Goal: Task Accomplishment & Management: Complete application form

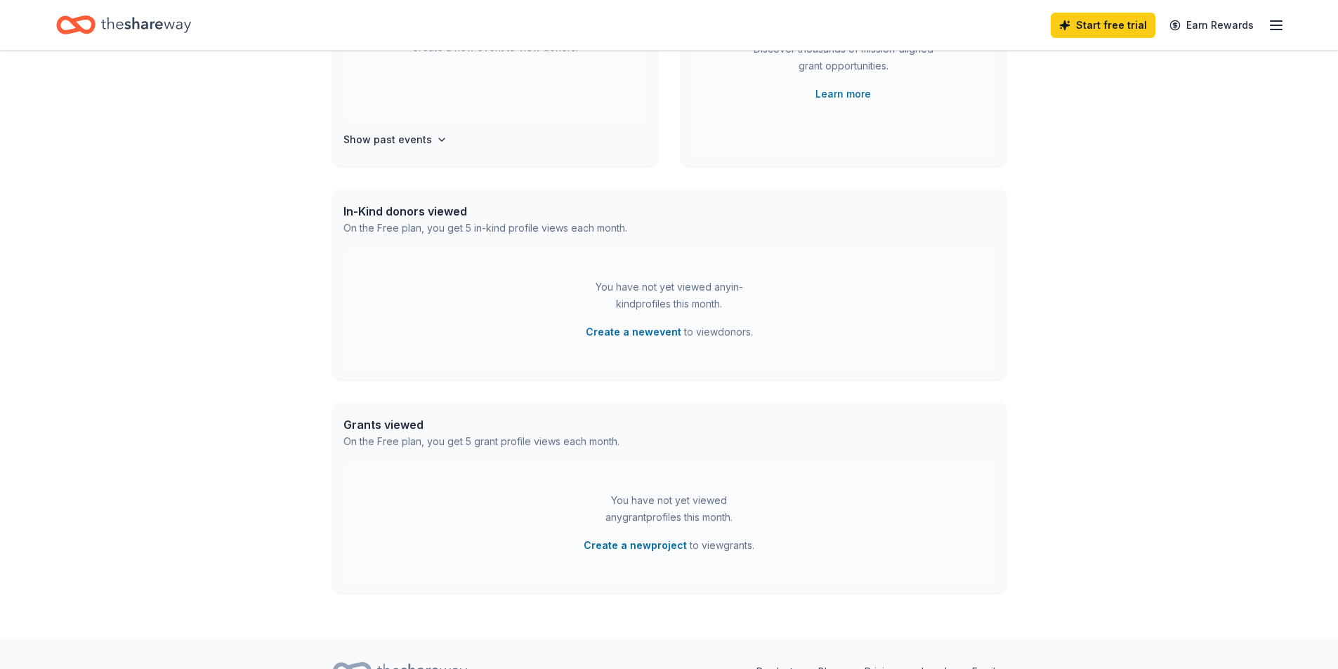
scroll to position [92, 0]
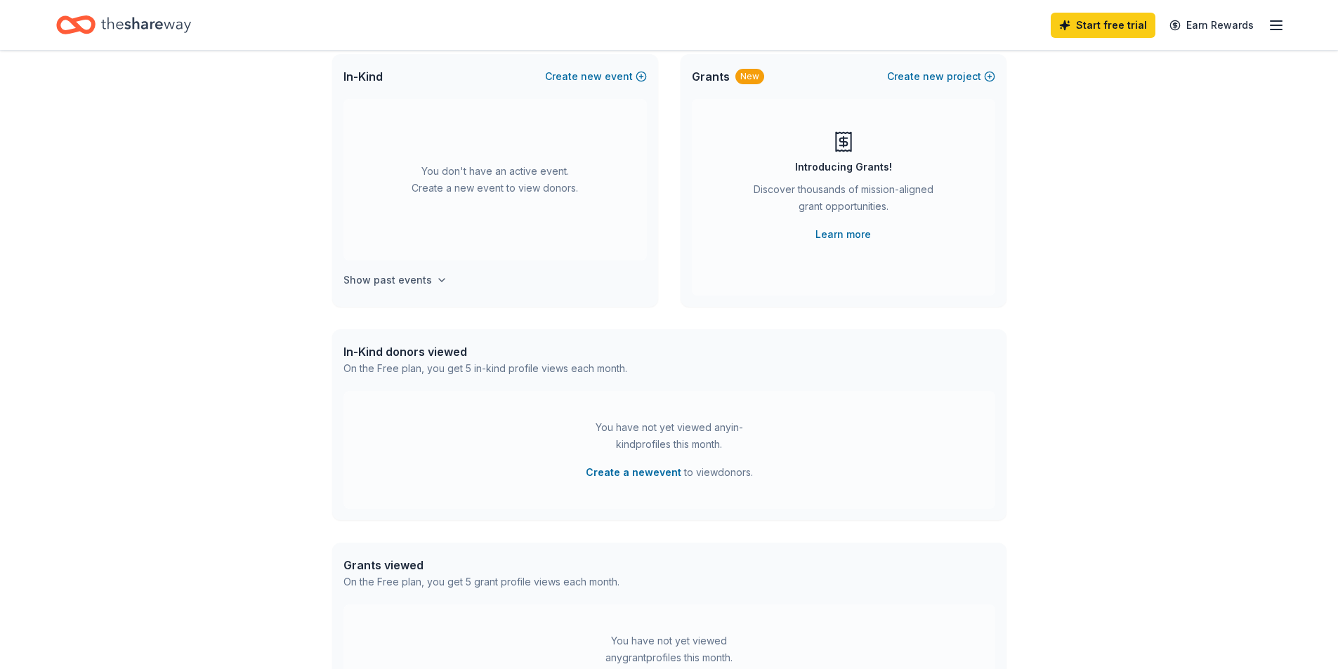
click at [397, 284] on h4 "Show past events" at bounding box center [387, 280] width 88 height 17
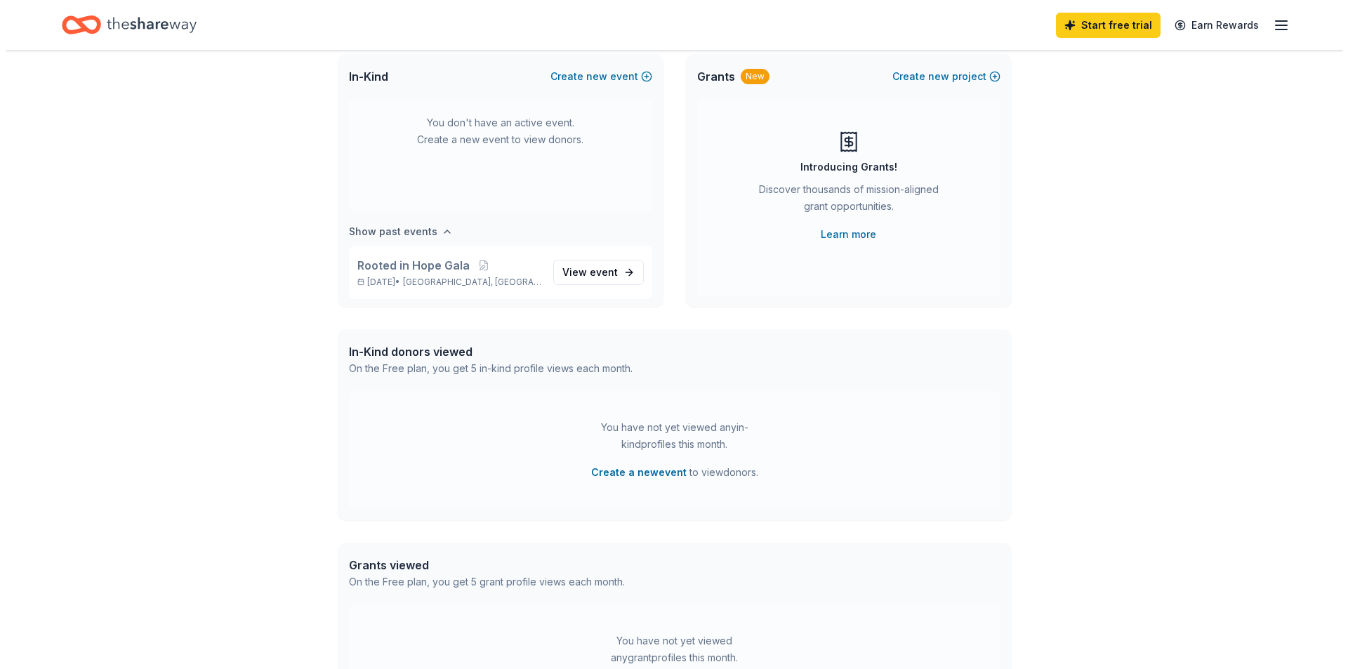
scroll to position [52, 0]
click at [632, 470] on button "Create a new event" at bounding box center [633, 472] width 95 height 17
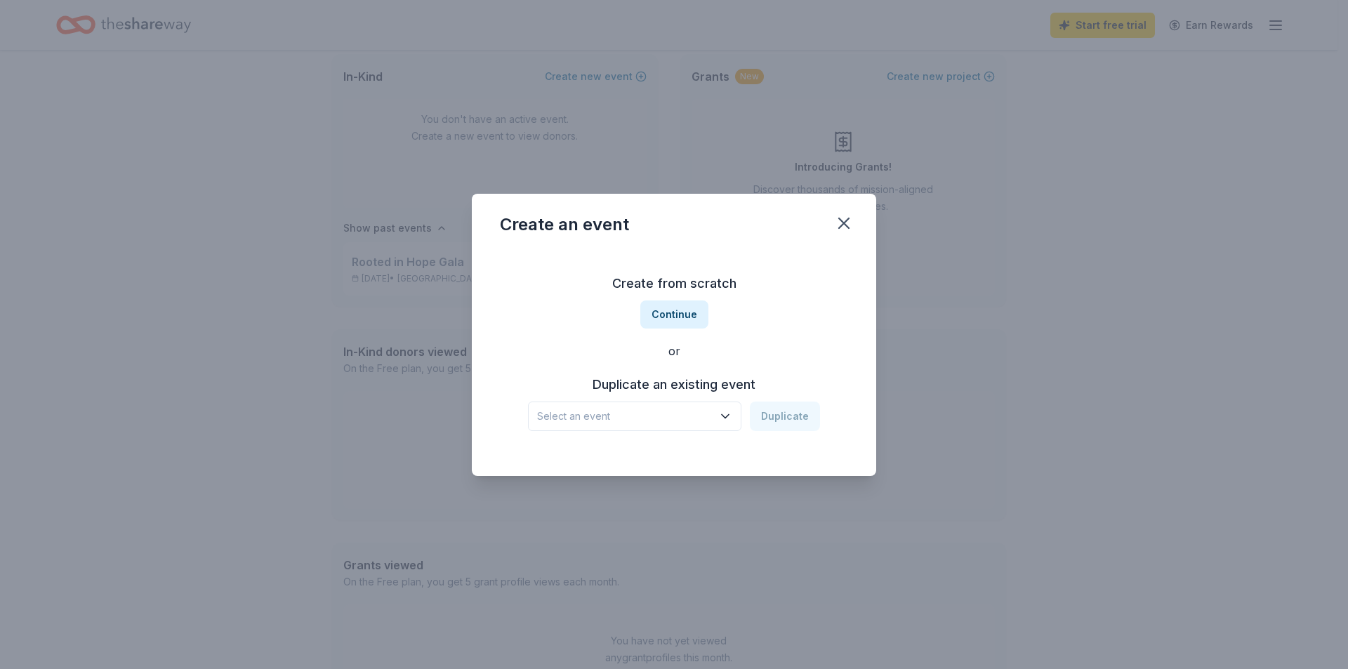
click at [618, 421] on span "Select an event" at bounding box center [625, 416] width 176 height 17
click at [613, 420] on span "Select an event" at bounding box center [625, 416] width 176 height 17
click at [727, 416] on icon "button" at bounding box center [725, 416] width 7 height 4
click at [669, 318] on div "Create from scratch Continue or Duplicate an existing event Select an event Dup…" at bounding box center [674, 352] width 348 height 204
click at [678, 321] on button "Continue" at bounding box center [674, 315] width 68 height 28
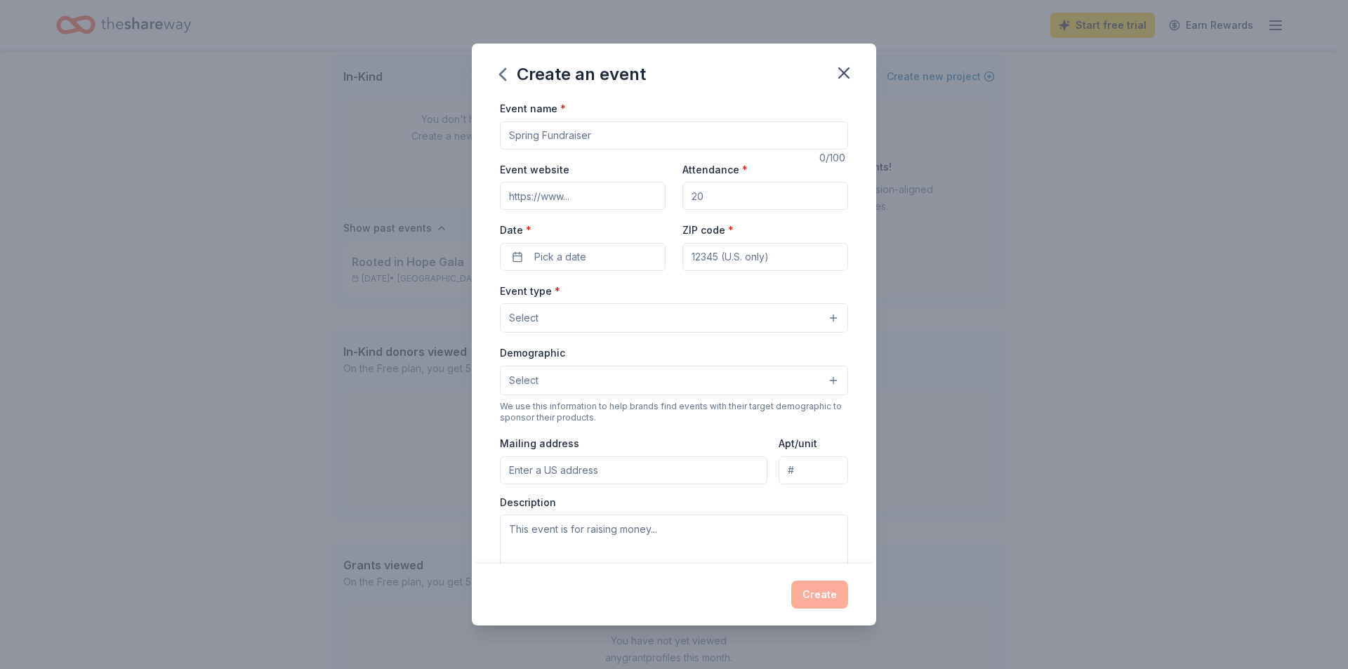
click at [547, 143] on input "Event name *" at bounding box center [674, 135] width 348 height 28
type input "j"
type input "Cocktail Party"
click at [723, 187] on input "Attendance *" at bounding box center [765, 196] width 166 height 28
type input "160"
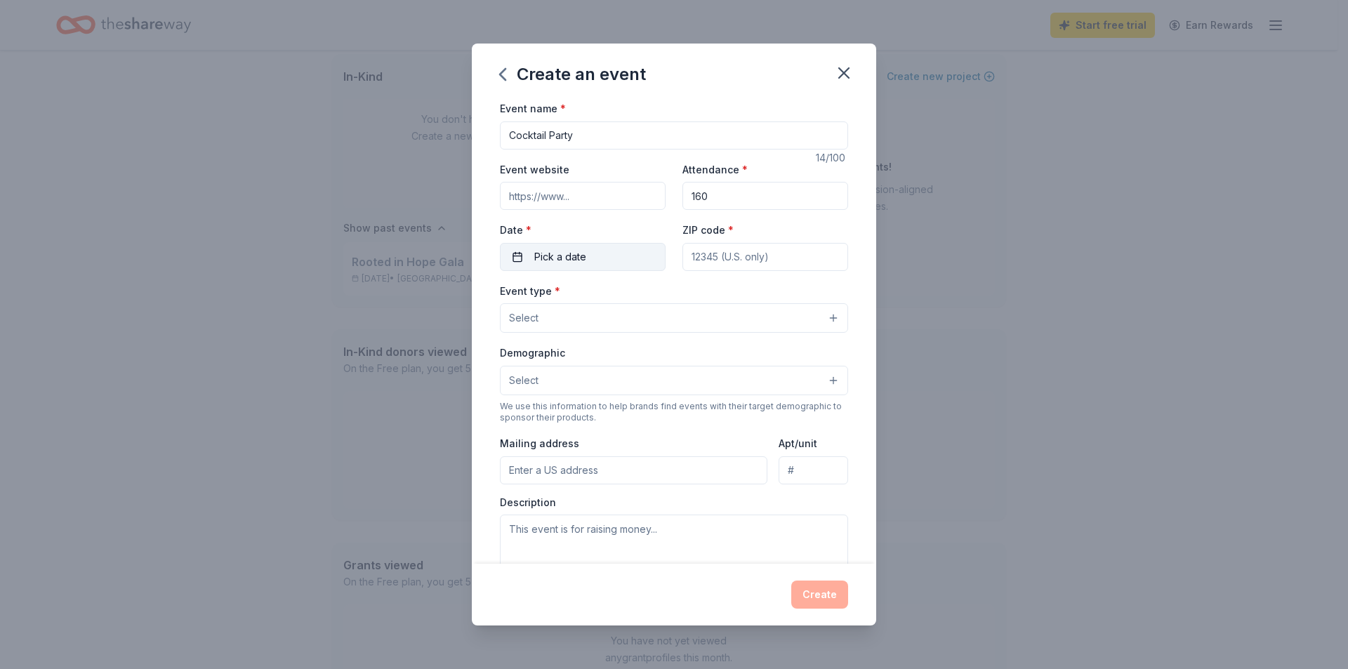
click at [553, 259] on span "Pick a date" at bounding box center [560, 257] width 52 height 17
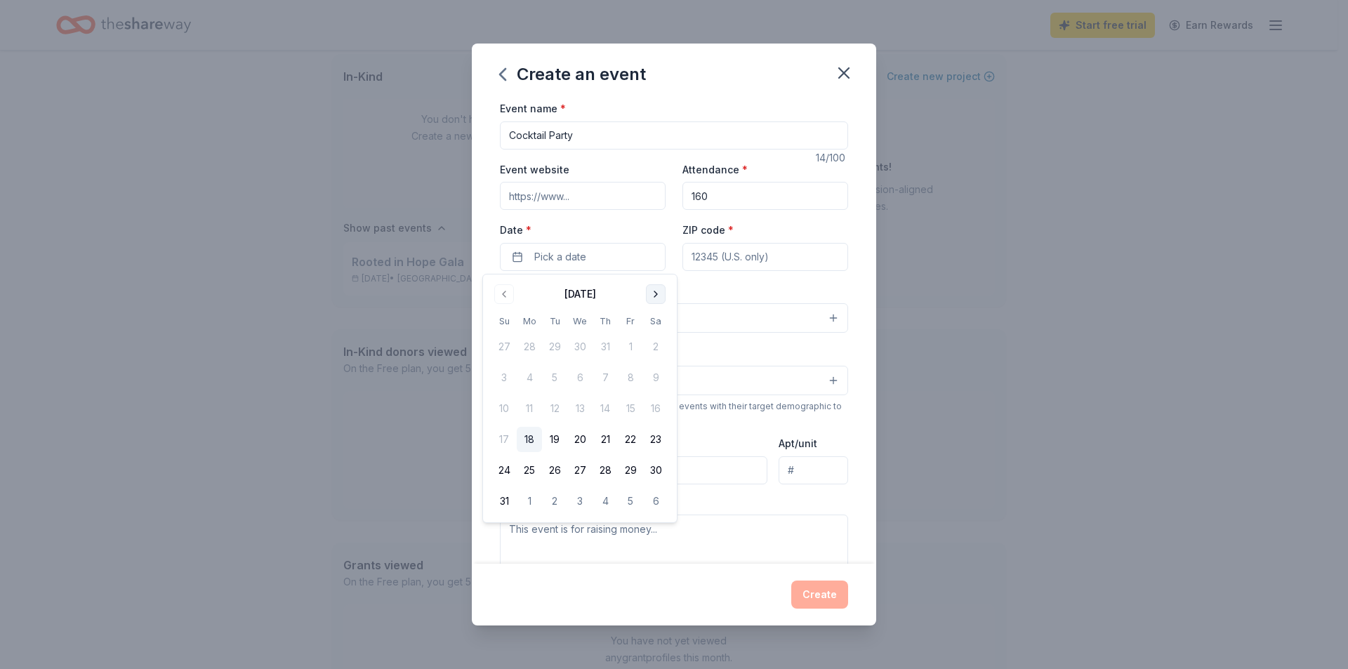
click at [656, 298] on button "Go to next month" at bounding box center [656, 294] width 20 height 20
click at [654, 298] on button "Go to next month" at bounding box center [656, 294] width 20 height 20
click at [527, 470] on button "27" at bounding box center [529, 470] width 25 height 25
click at [768, 259] on input "ZIP code *" at bounding box center [765, 257] width 166 height 28
type input "91711"
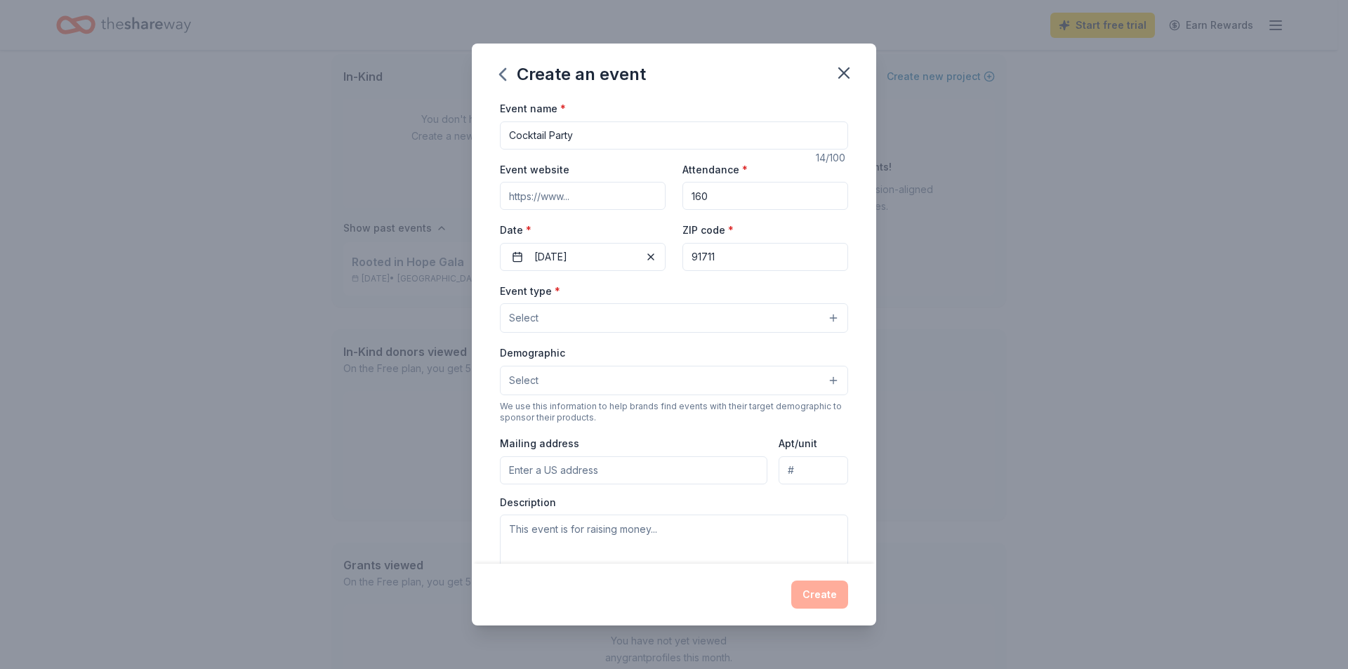
click at [828, 319] on button "Select" at bounding box center [674, 317] width 348 height 29
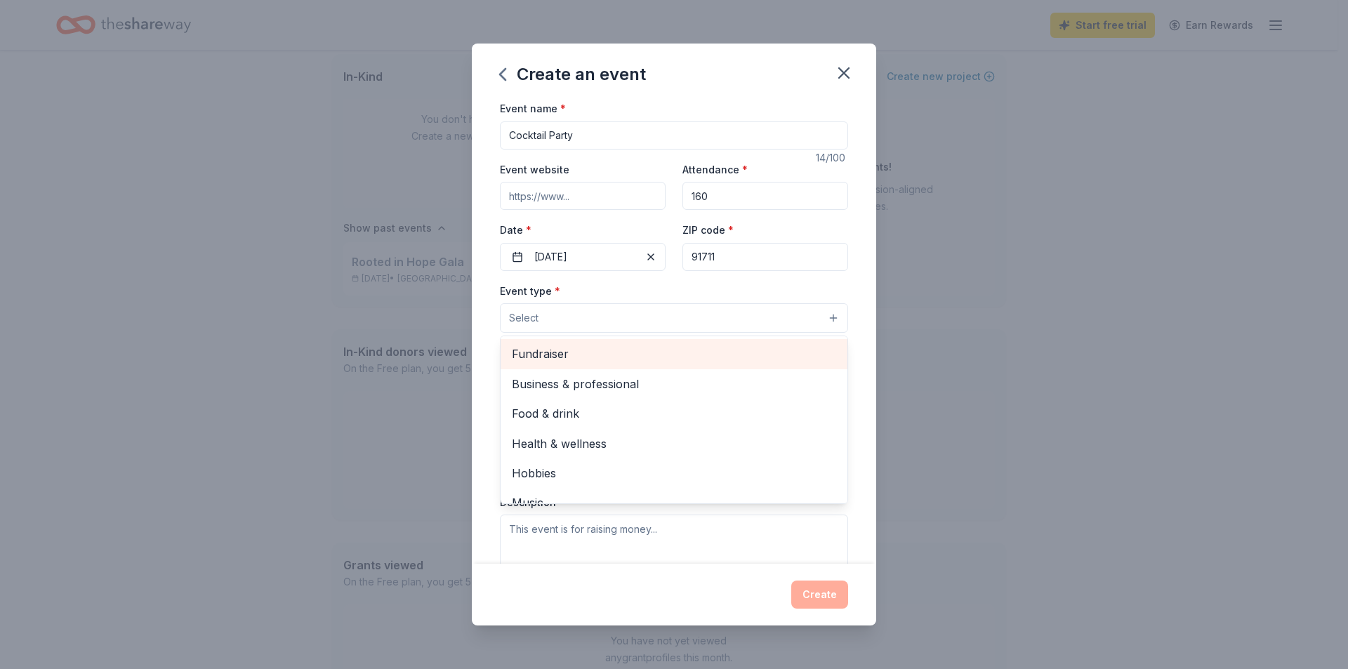
click at [631, 354] on span "Fundraiser" at bounding box center [674, 354] width 324 height 18
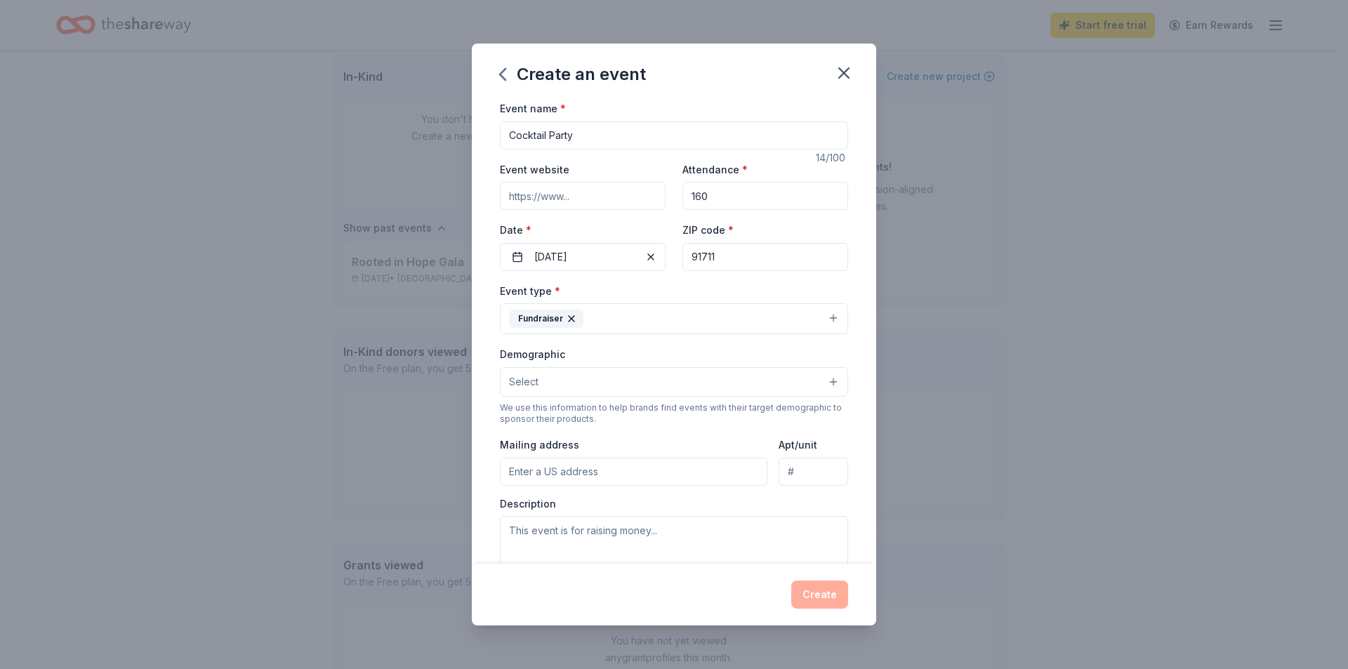
click at [626, 324] on button "Fundraiser" at bounding box center [674, 318] width 348 height 31
click at [610, 377] on button "Select" at bounding box center [674, 381] width 348 height 29
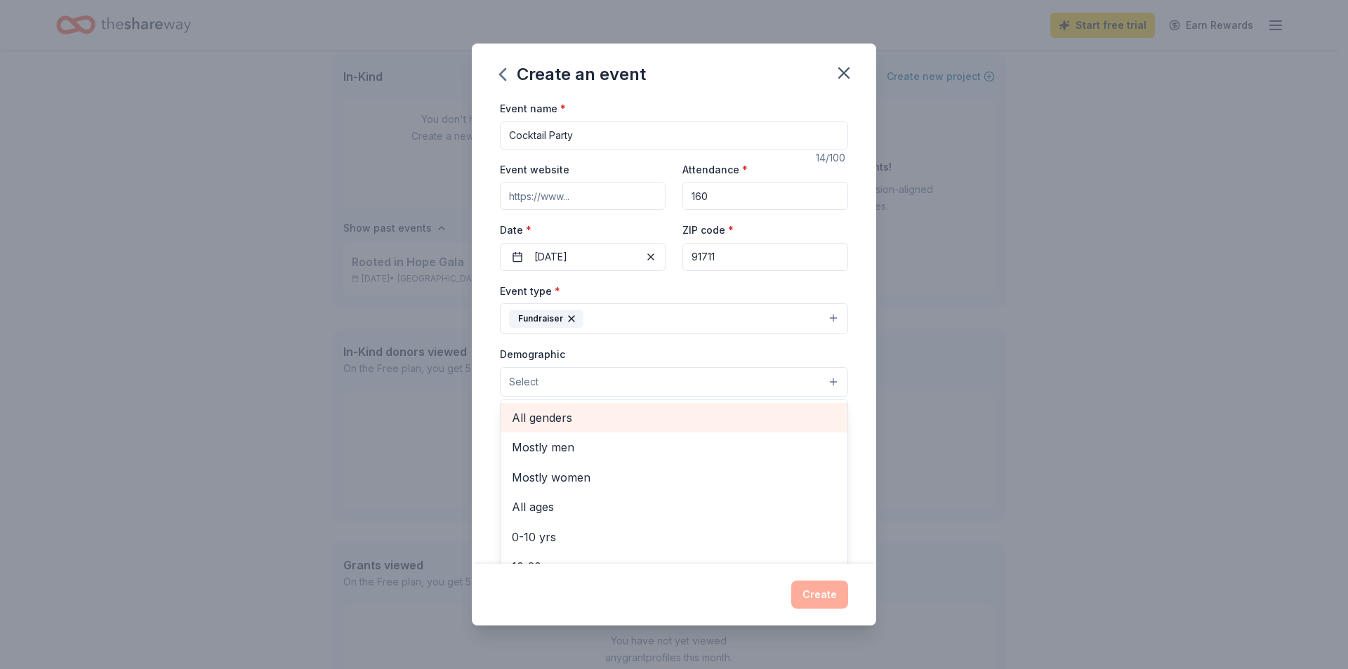
click at [571, 418] on span "All genders" at bounding box center [674, 418] width 324 height 18
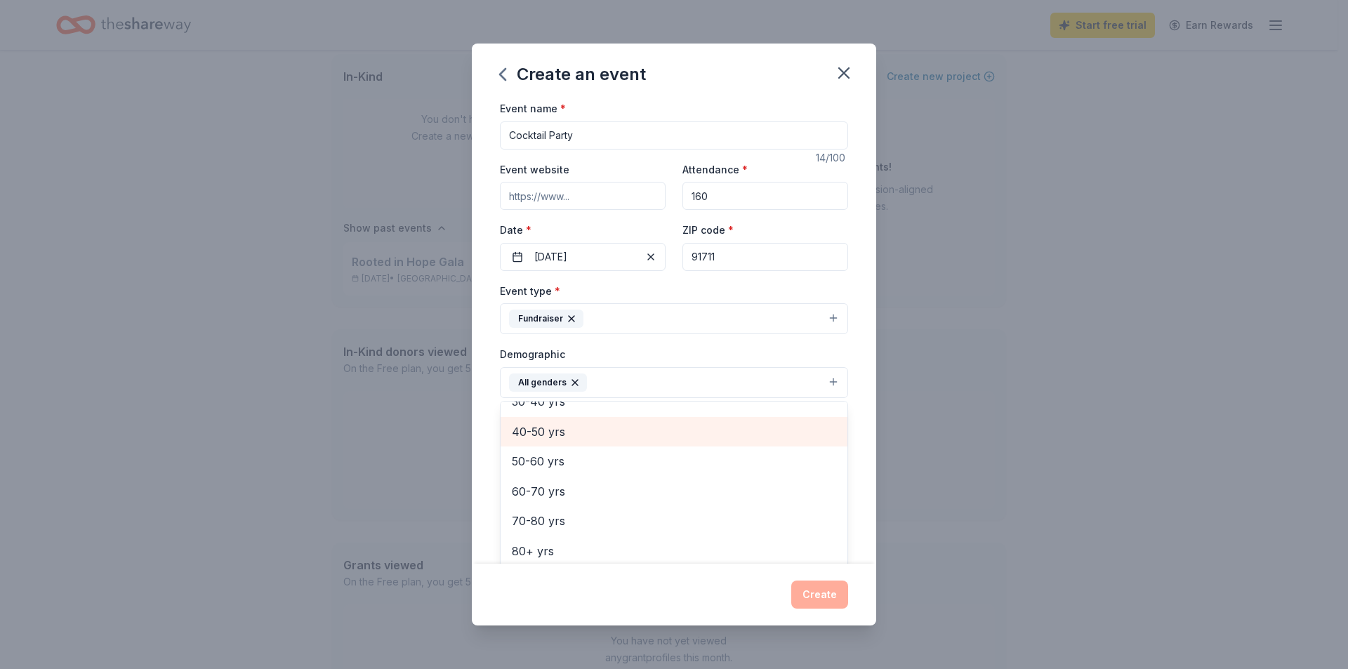
click at [552, 438] on span "40-50 yrs" at bounding box center [674, 432] width 324 height 18
click at [763, 352] on div "Demographic All genders 40-50 yrs Mostly men Mostly women All ages 0-10 yrs 10-…" at bounding box center [674, 371] width 348 height 53
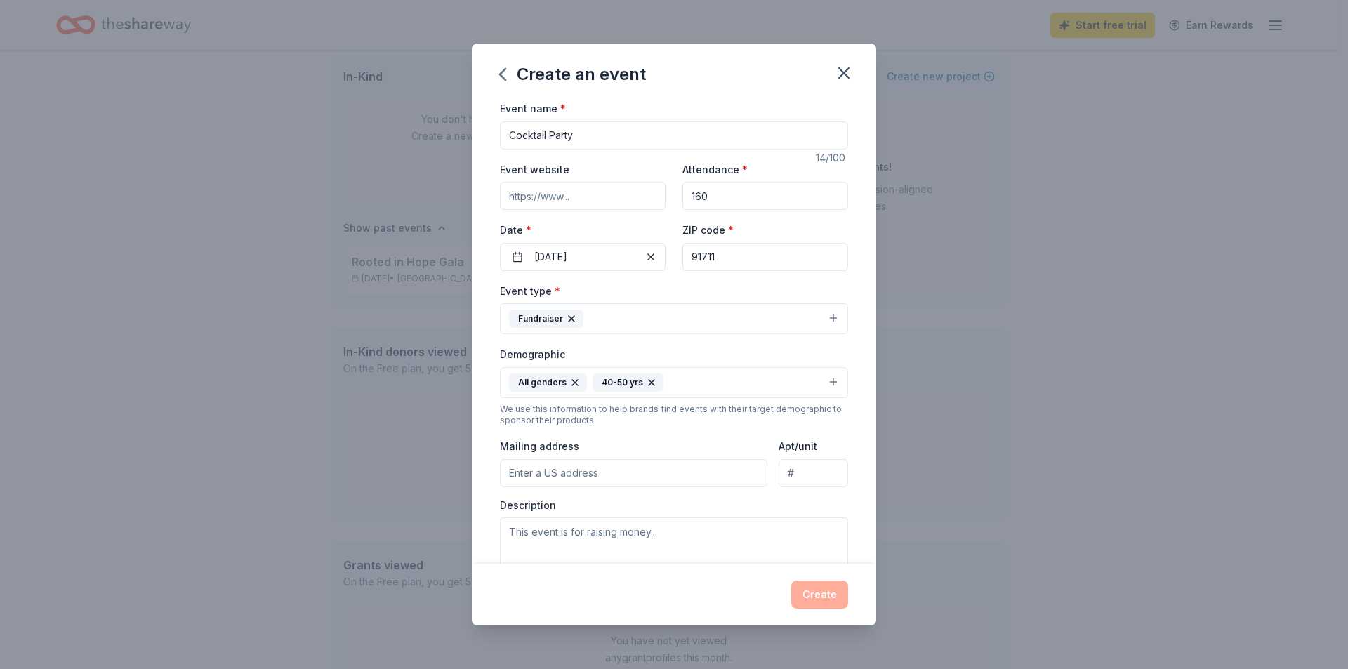
scroll to position [70, 0]
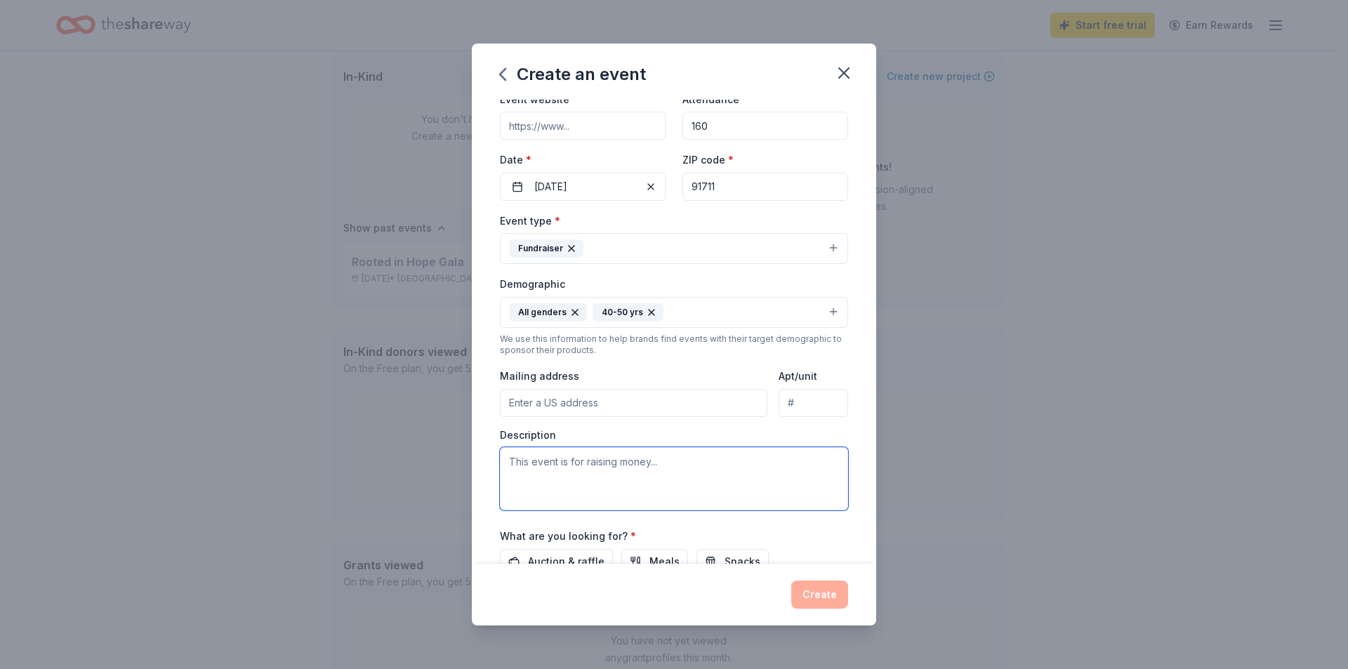
click at [602, 469] on textarea at bounding box center [674, 478] width 348 height 63
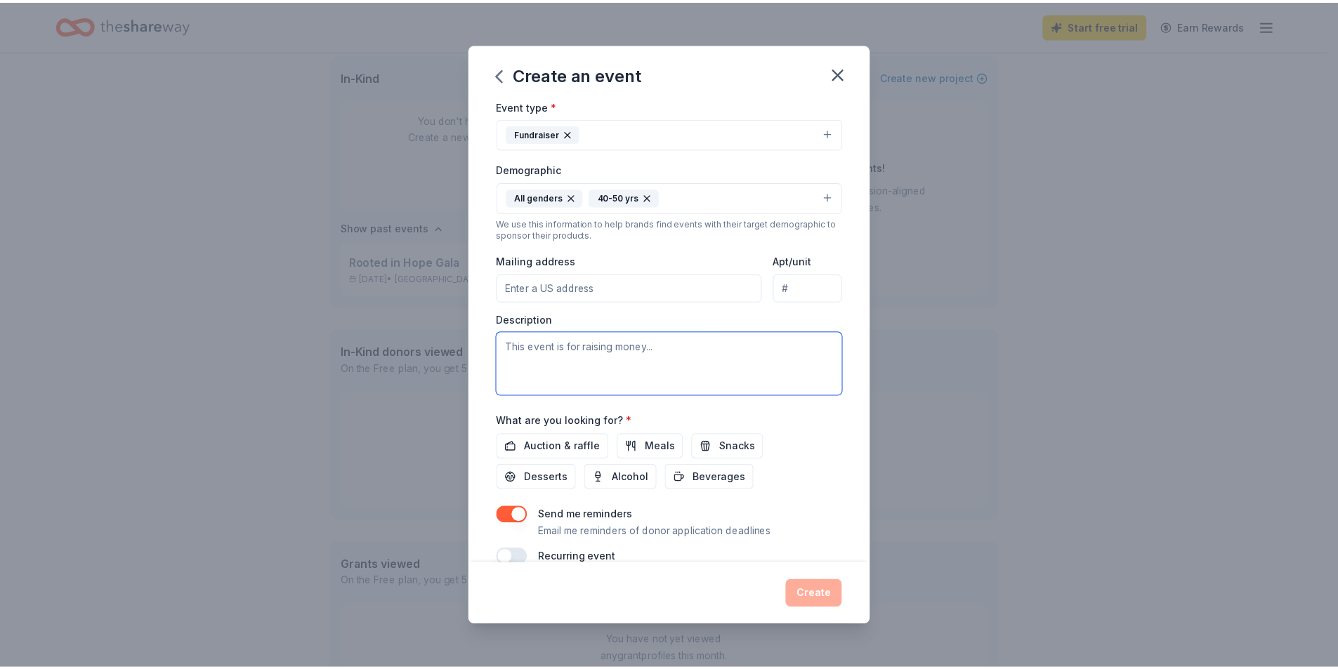
scroll to position [210, 0]
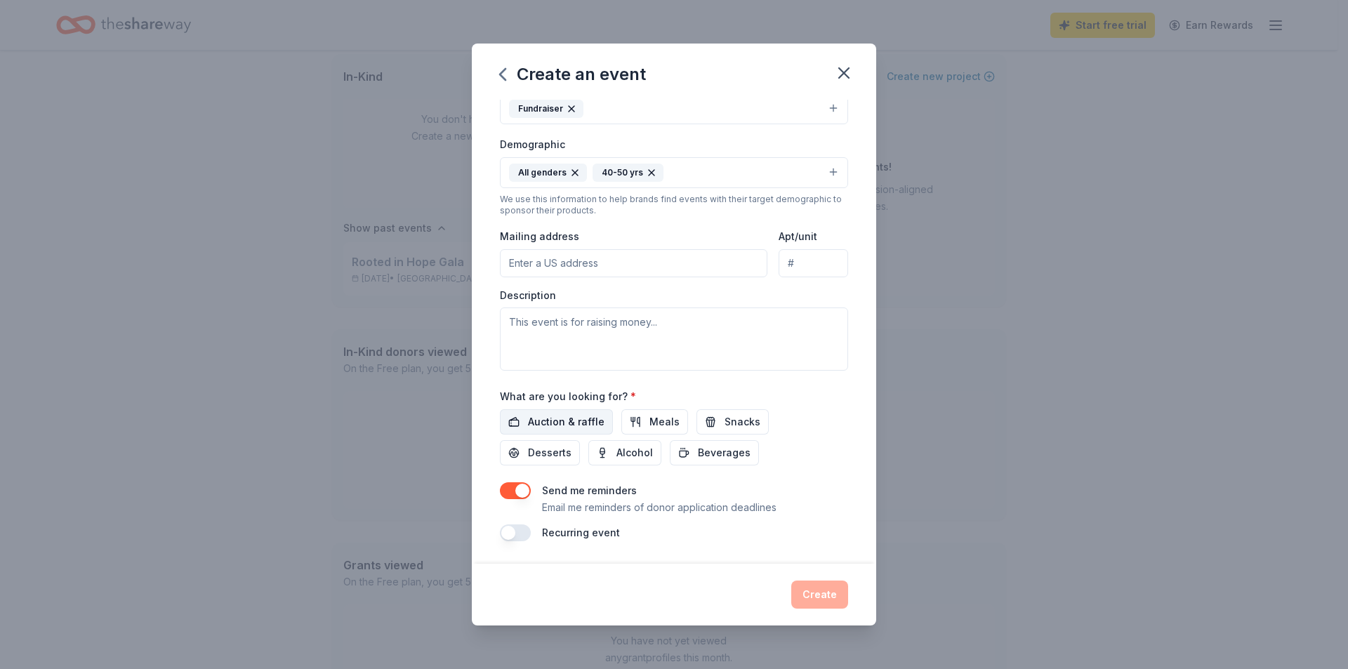
click at [580, 429] on span "Auction & raffle" at bounding box center [566, 422] width 77 height 17
click at [640, 426] on button "Meals" at bounding box center [654, 421] width 67 height 25
click at [815, 598] on button "Create" at bounding box center [819, 595] width 57 height 28
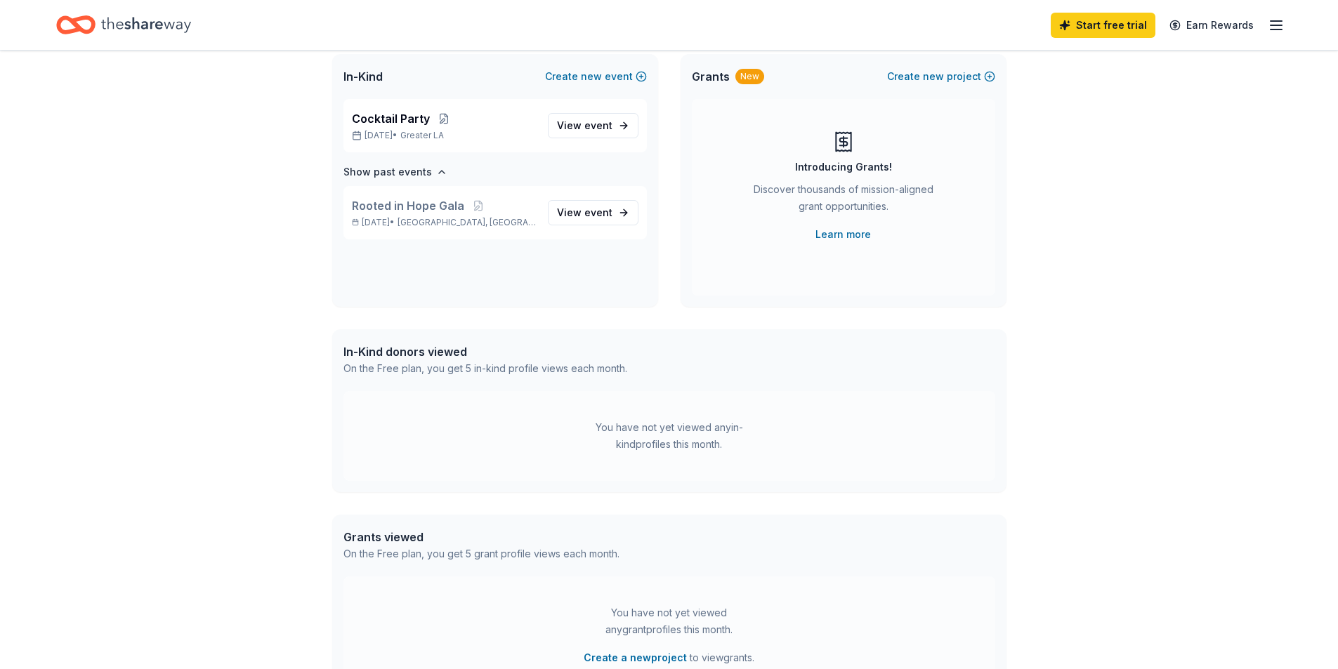
scroll to position [0, 0]
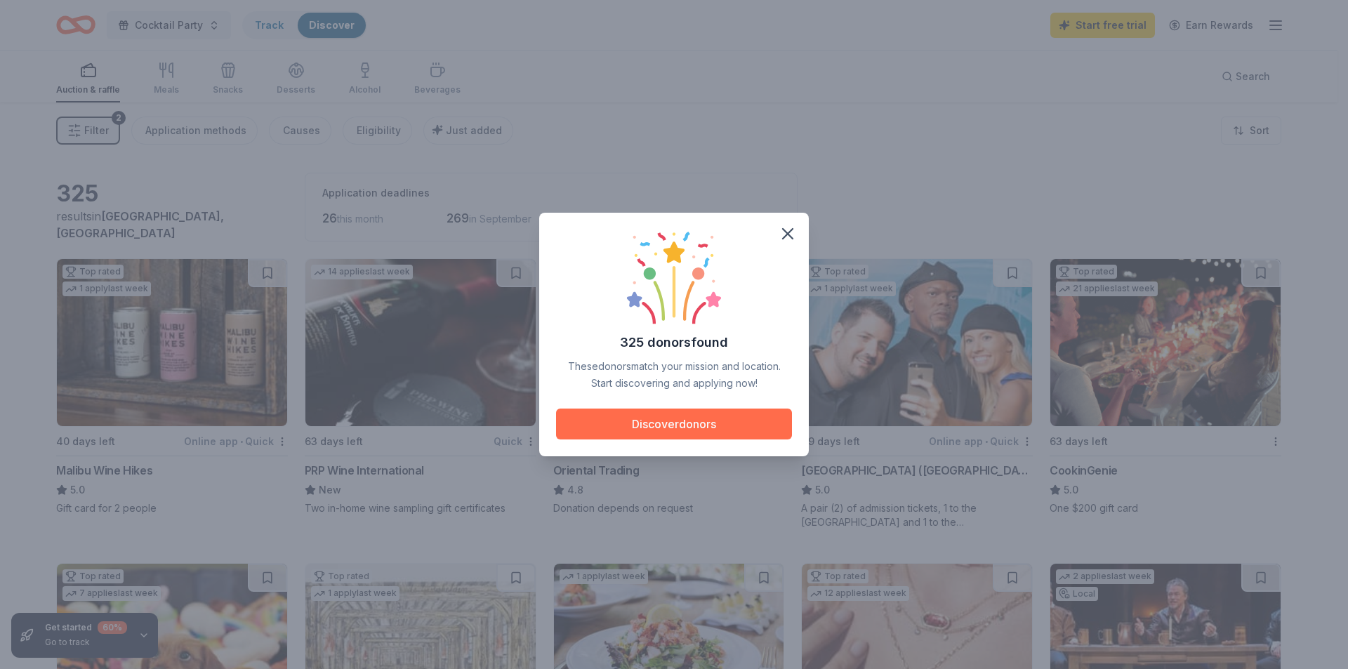
click at [701, 427] on button "Discover donors" at bounding box center [674, 424] width 236 height 31
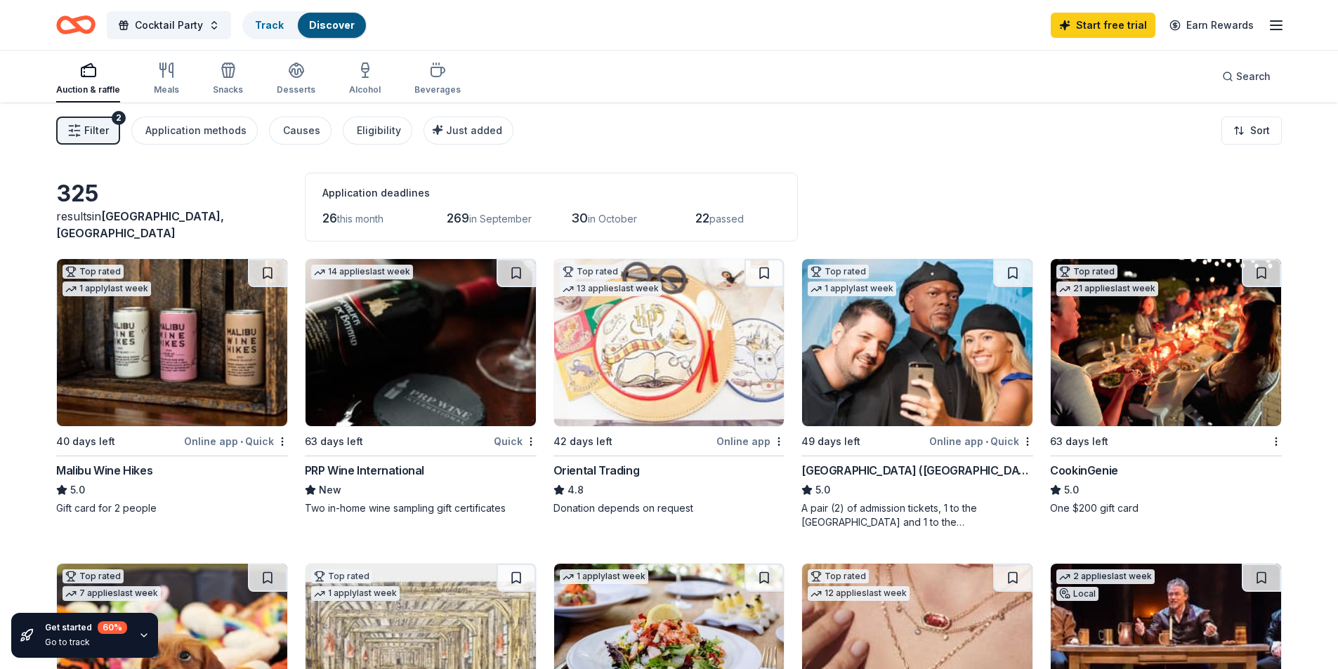
click at [352, 473] on div "PRP Wine International" at bounding box center [364, 470] width 119 height 17
click at [150, 27] on span "Cocktail Party" at bounding box center [169, 25] width 68 height 17
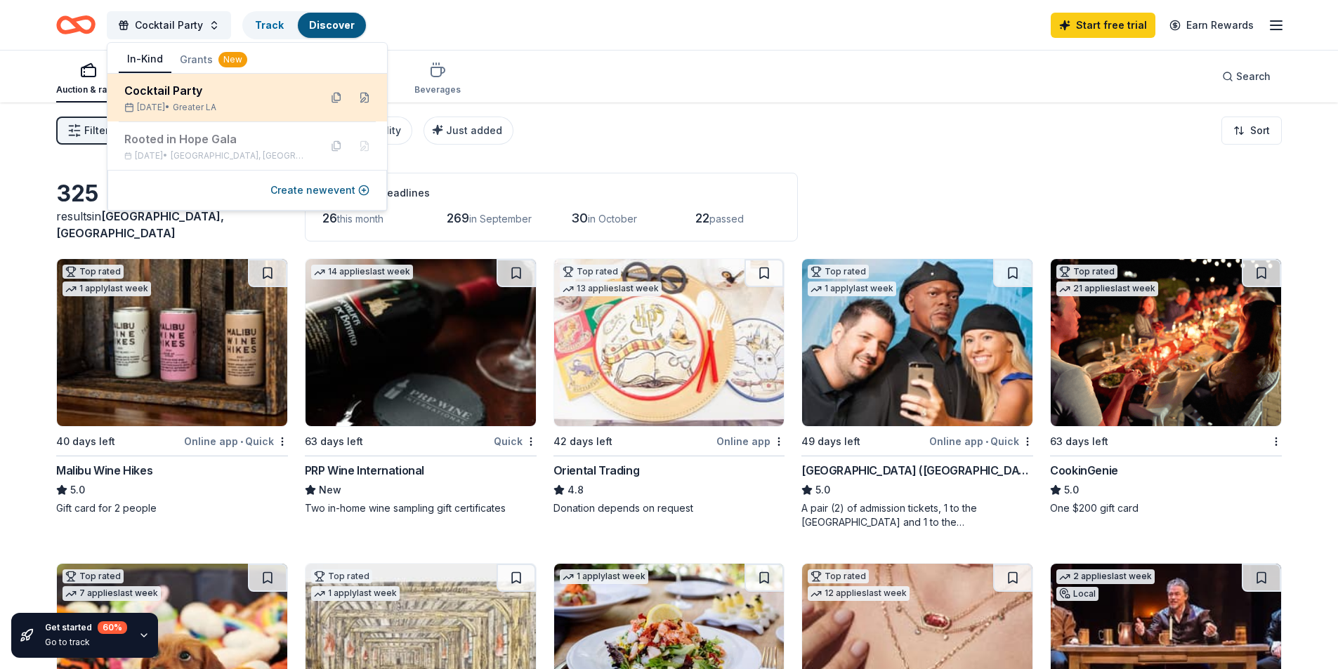
click at [180, 100] on div "Cocktail Party Oct 27, 2025 • Greater LA" at bounding box center [216, 97] width 184 height 31
click at [366, 98] on button at bounding box center [364, 97] width 22 height 22
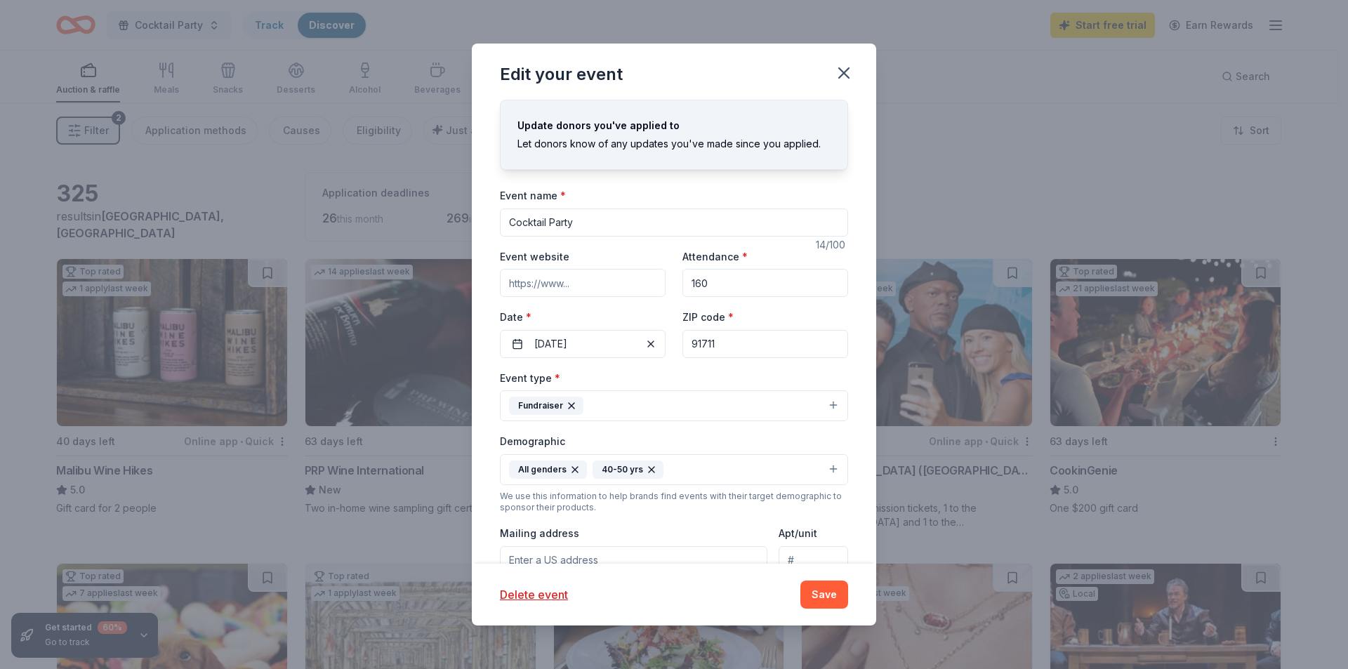
click at [724, 344] on input "91711" at bounding box center [765, 344] width 166 height 28
drag, startPoint x: 727, startPoint y: 343, endPoint x: 677, endPoint y: 349, distance: 50.2
click at [682, 349] on input "91711" at bounding box center [765, 344] width 166 height 28
type input "91786"
click at [826, 597] on button "Save" at bounding box center [824, 595] width 48 height 28
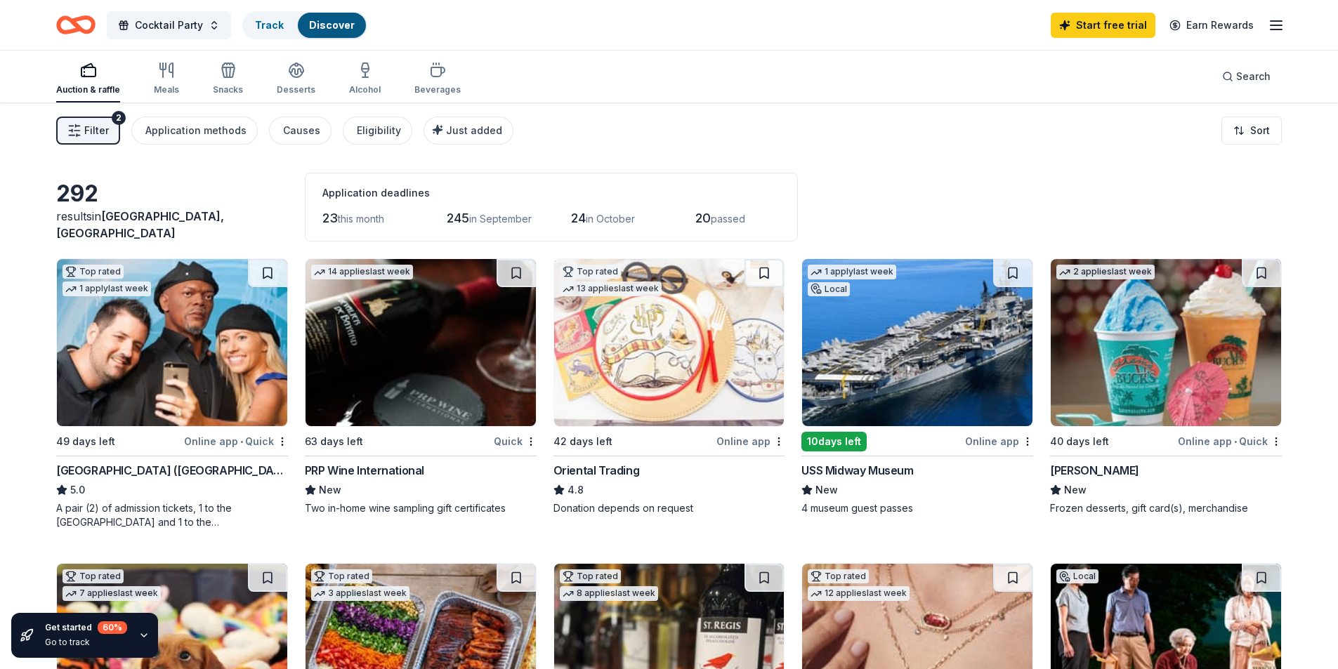
click at [371, 473] on div "PRP Wine International" at bounding box center [364, 470] width 119 height 17
click at [161, 26] on span "Cocktail Party" at bounding box center [169, 25] width 68 height 17
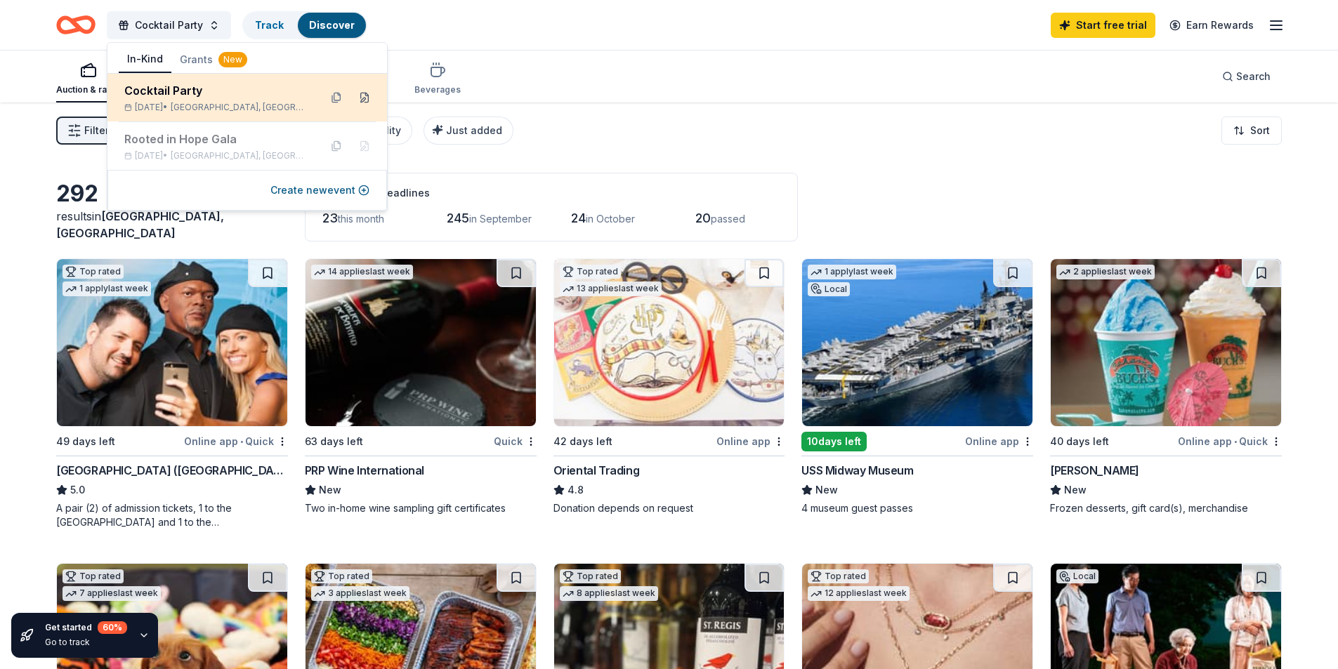
click at [368, 99] on button at bounding box center [364, 97] width 22 height 22
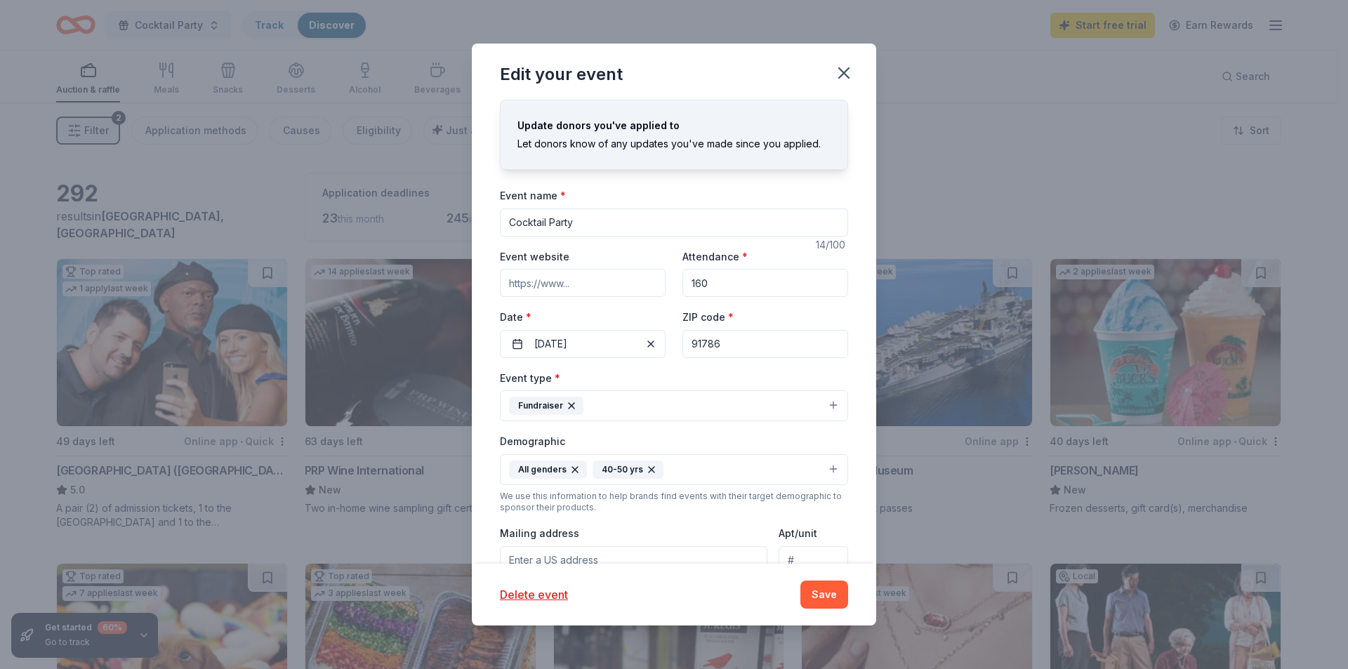
click at [614, 411] on button "Fundraiser" at bounding box center [674, 405] width 348 height 31
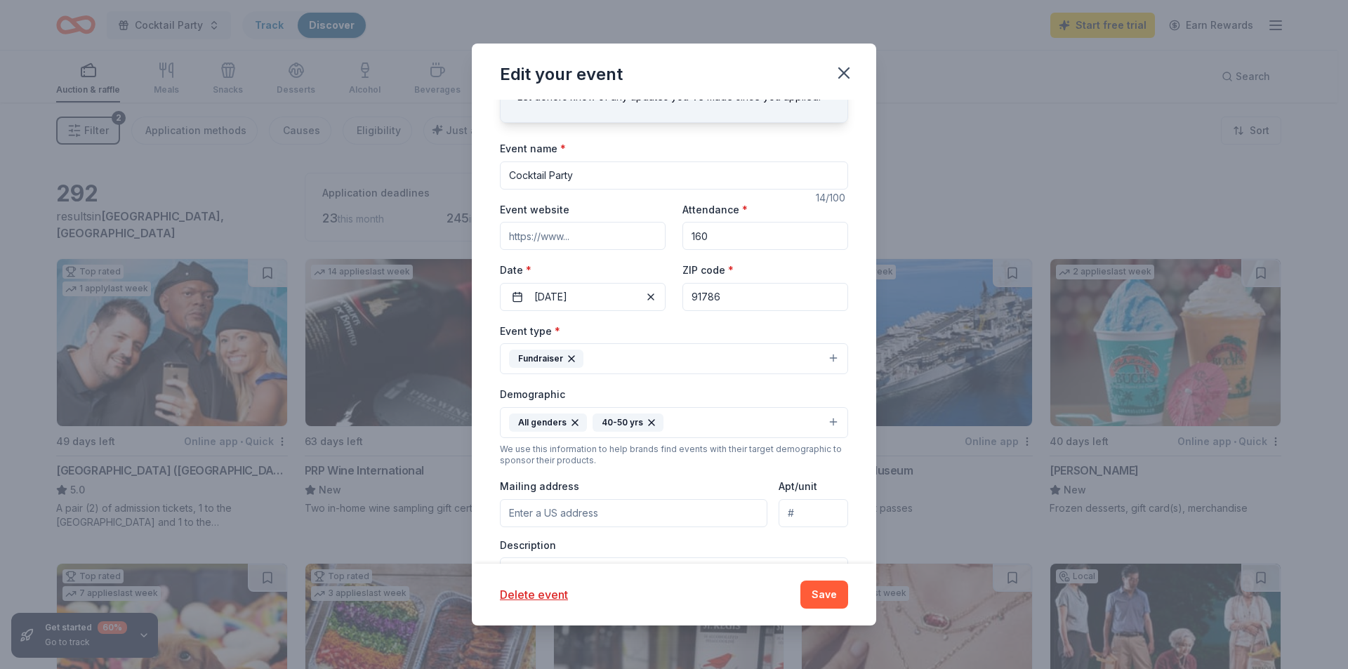
scroll to position [70, 0]
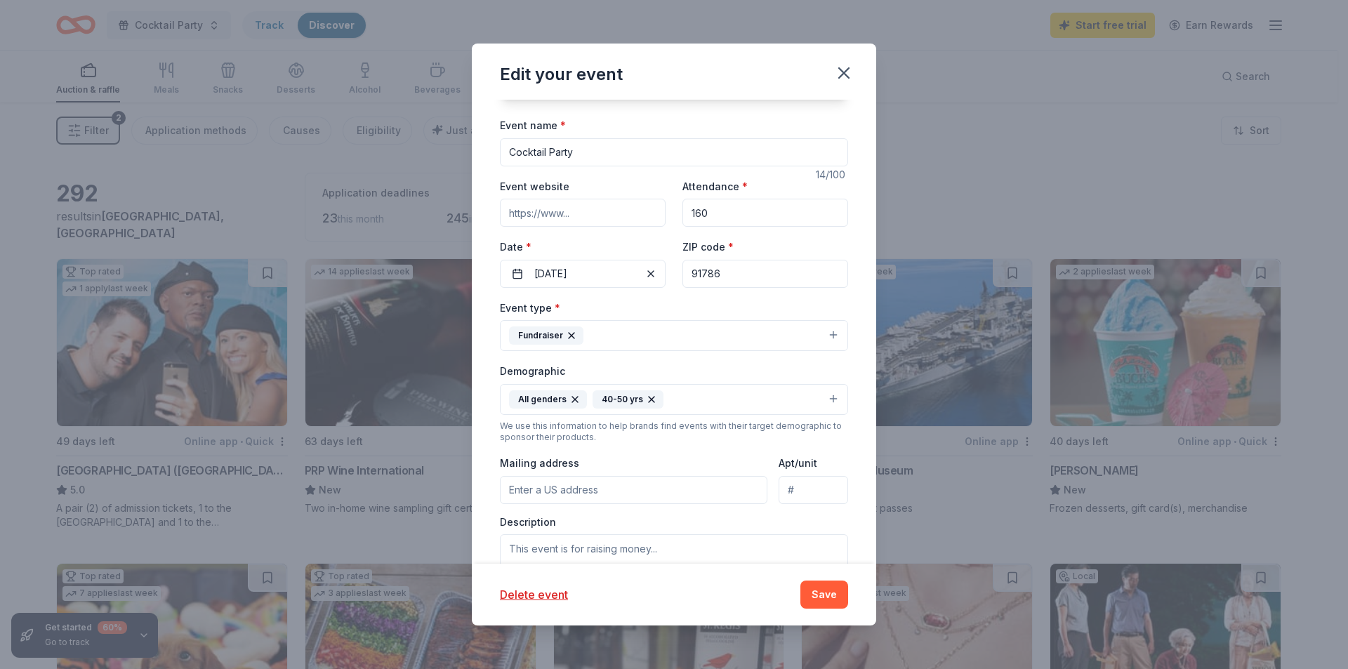
click at [601, 492] on input "Mailing address" at bounding box center [634, 490] width 268 height 28
type input "1540 West Foothill Boulevard, Upland, CA, 91786"
click at [590, 543] on textarea at bounding box center [674, 565] width 348 height 63
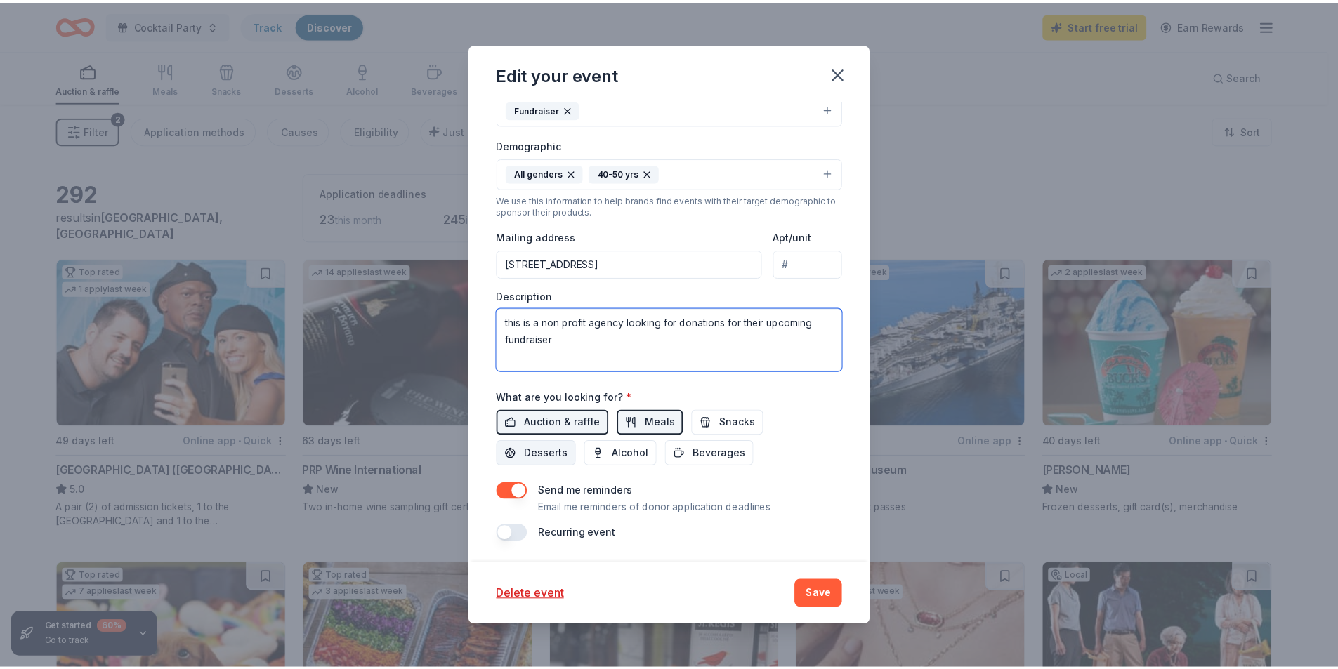
scroll to position [297, 0]
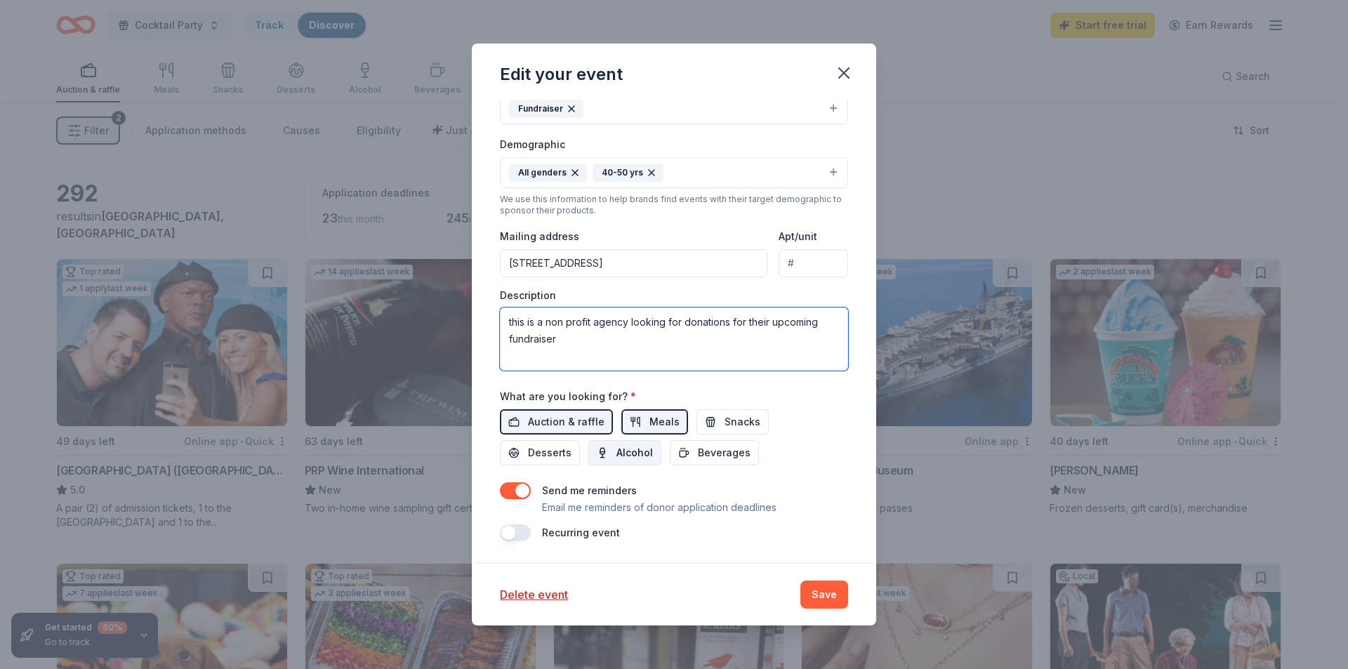
type textarea "this is a non profit agency looking for donations for their upcoming fundraiser"
click at [619, 457] on span "Alcohol" at bounding box center [634, 452] width 37 height 17
click at [829, 603] on button "Save" at bounding box center [824, 595] width 48 height 28
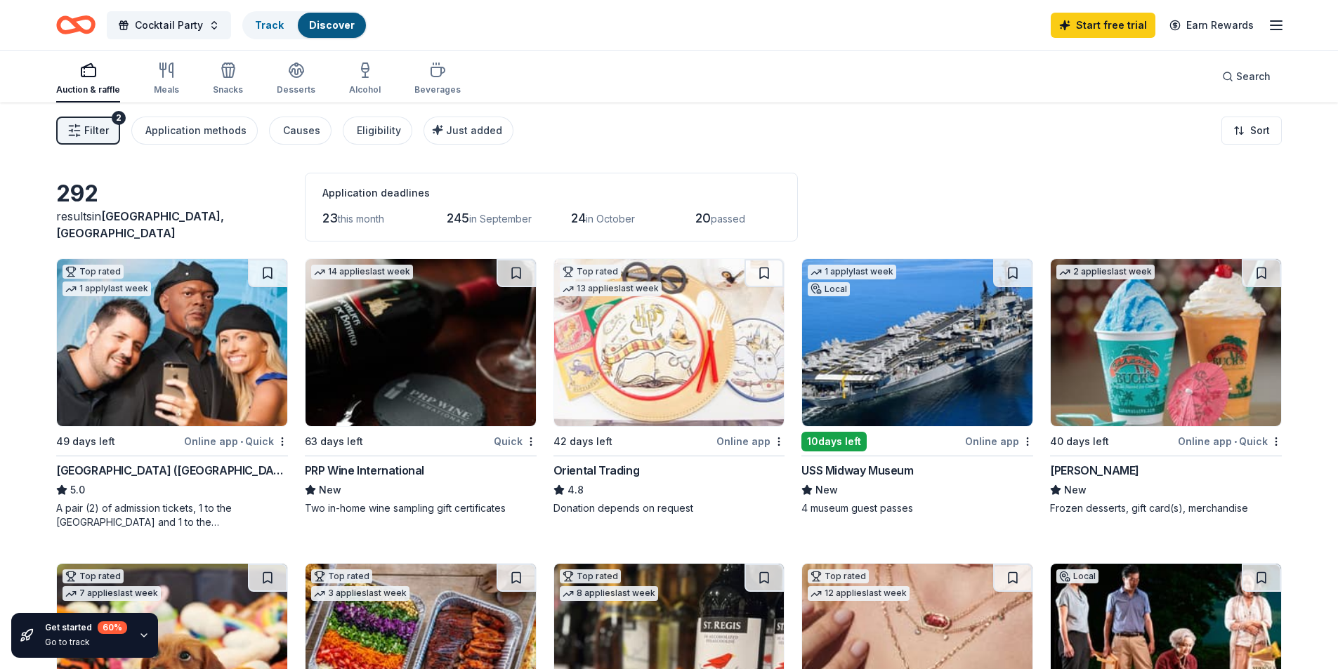
click at [418, 473] on div "PRP Wine International" at bounding box center [364, 470] width 119 height 17
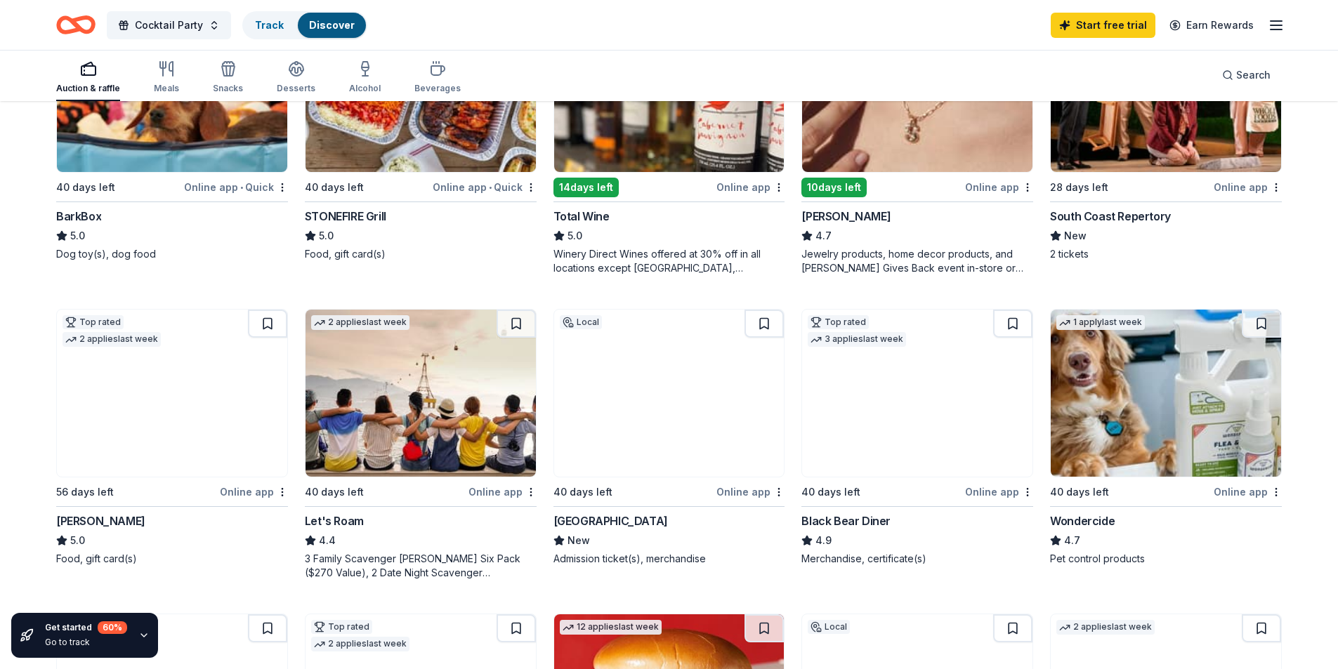
scroll to position [562, 0]
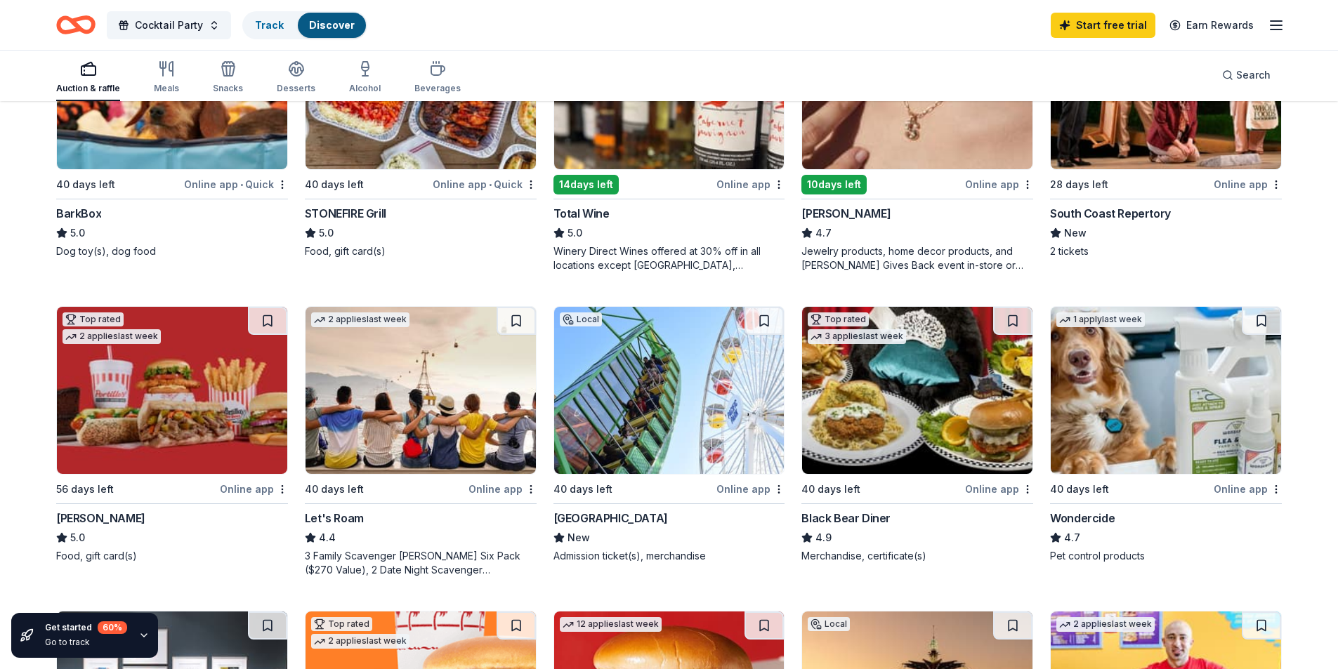
click at [997, 494] on div "Online app" at bounding box center [999, 489] width 68 height 18
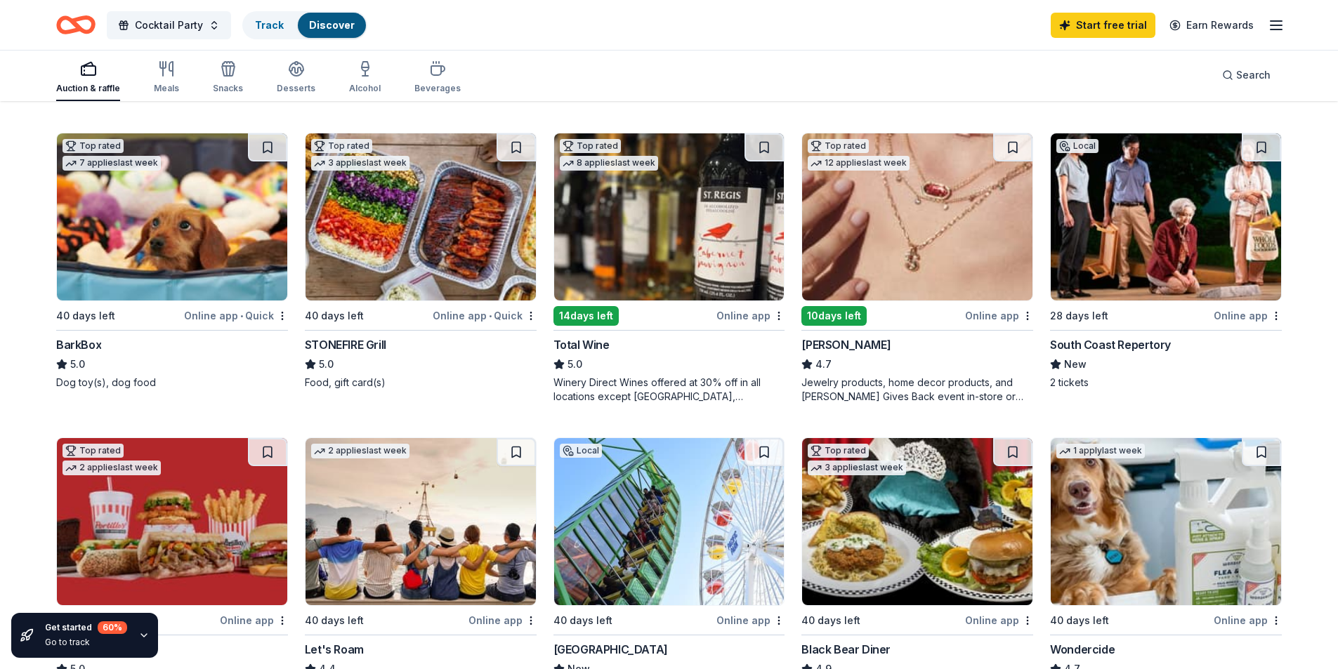
scroll to position [421, 0]
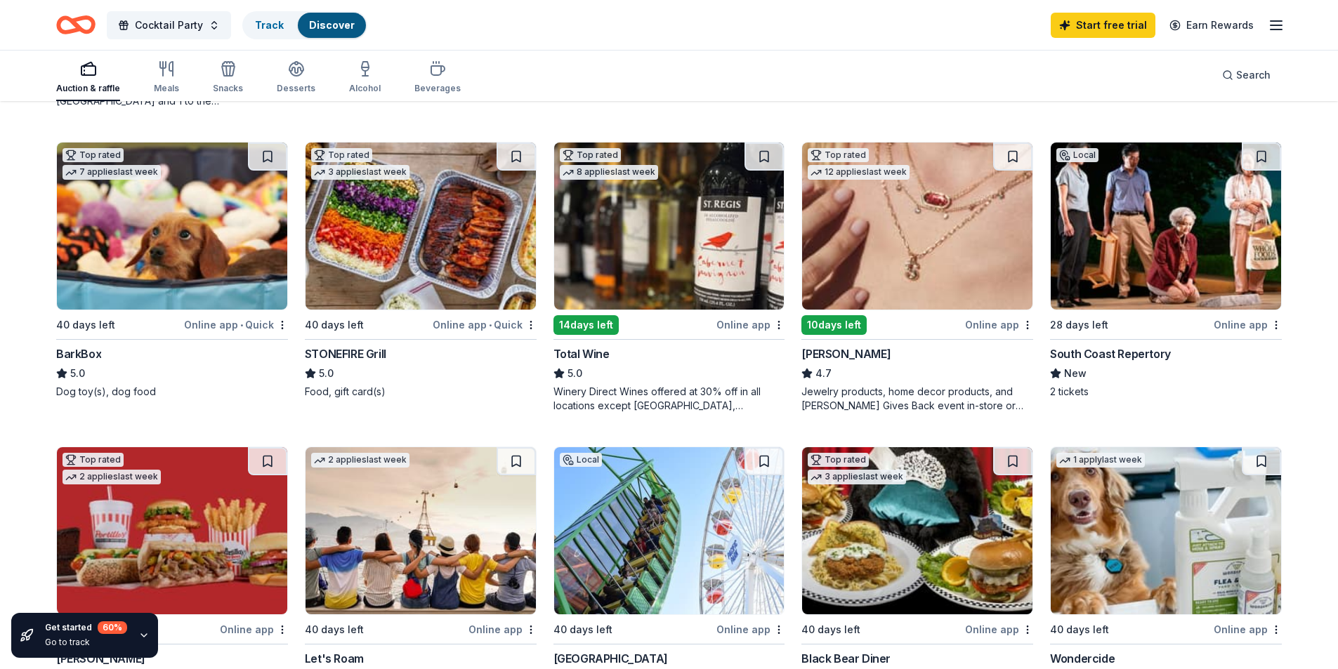
click at [748, 329] on div "Online app" at bounding box center [750, 325] width 68 height 18
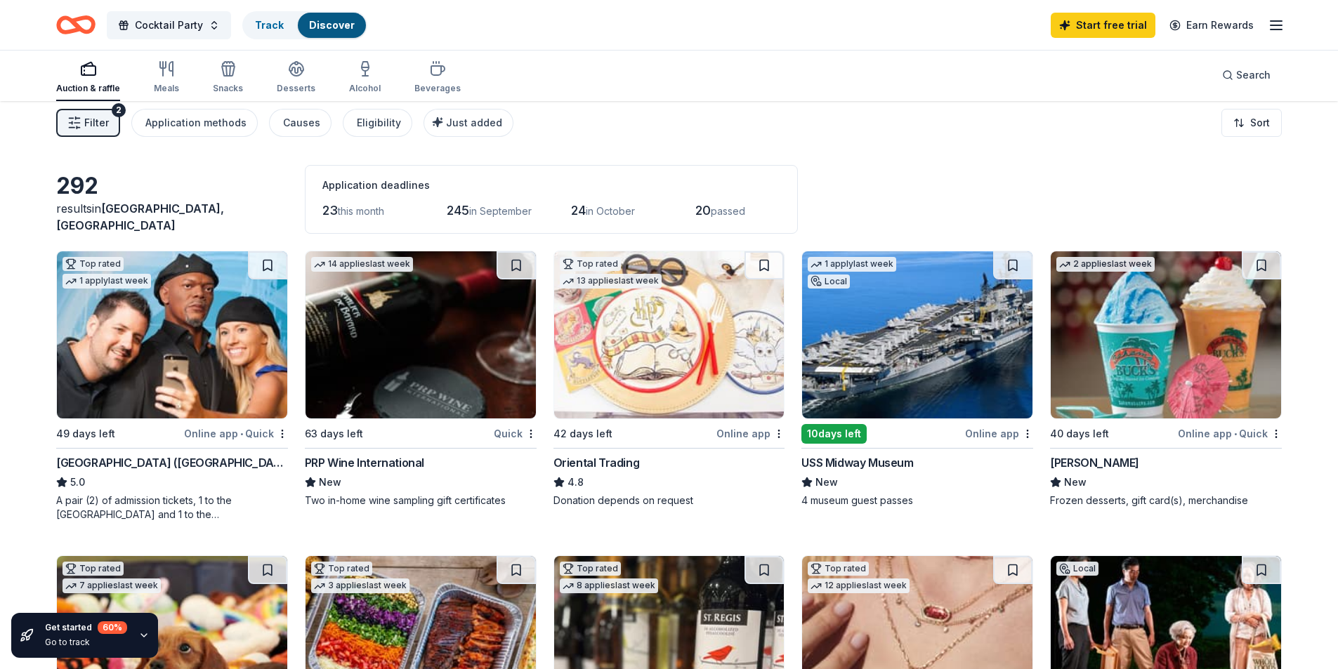
scroll to position [0, 0]
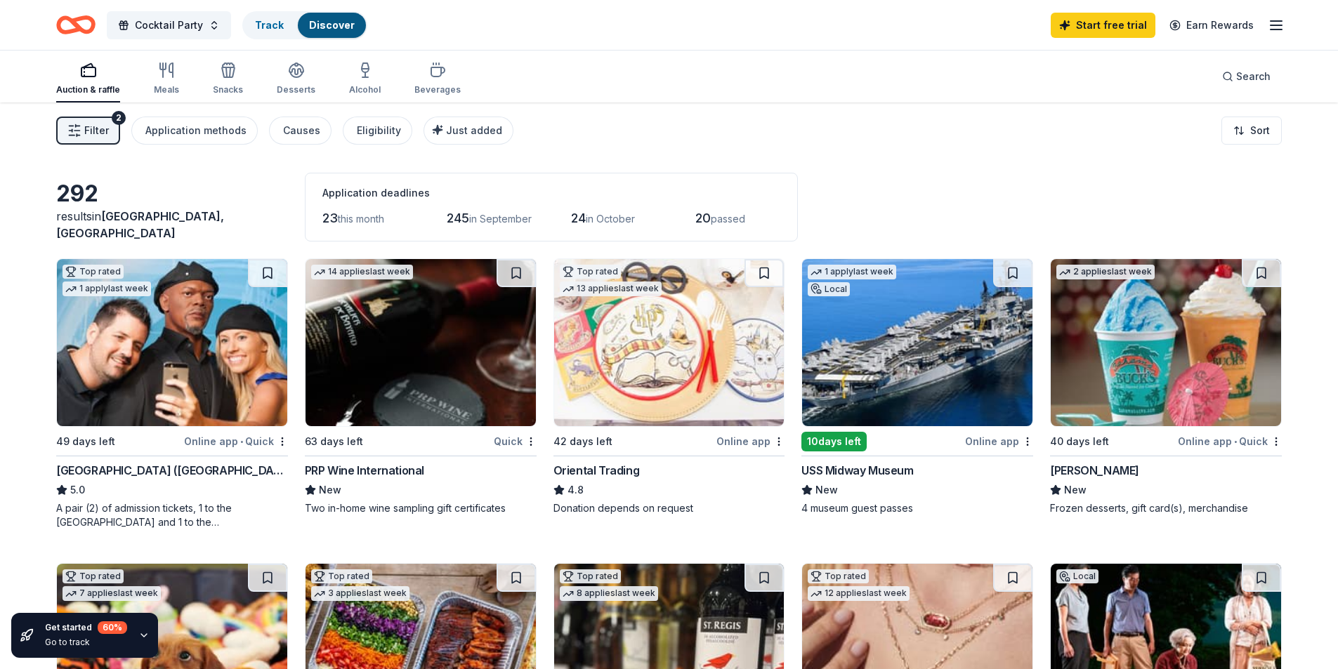
click at [511, 440] on div "Quick" at bounding box center [515, 442] width 43 height 18
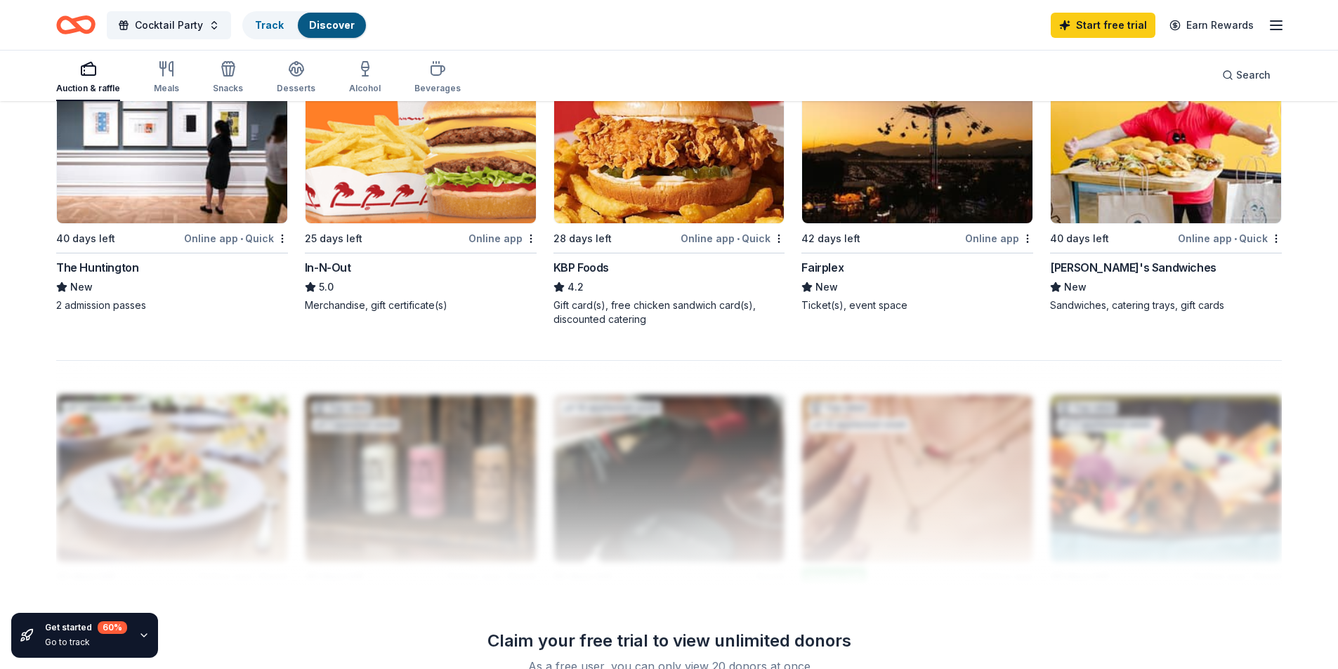
scroll to position [1264, 0]
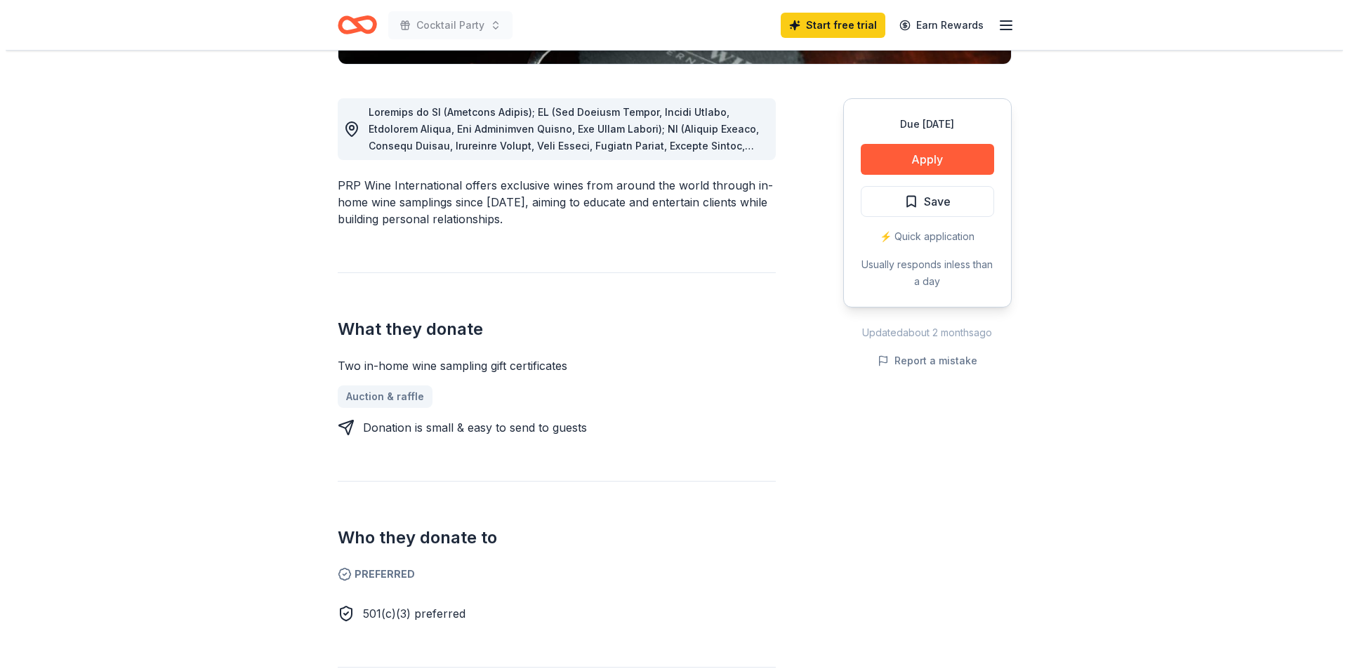
scroll to position [351, 0]
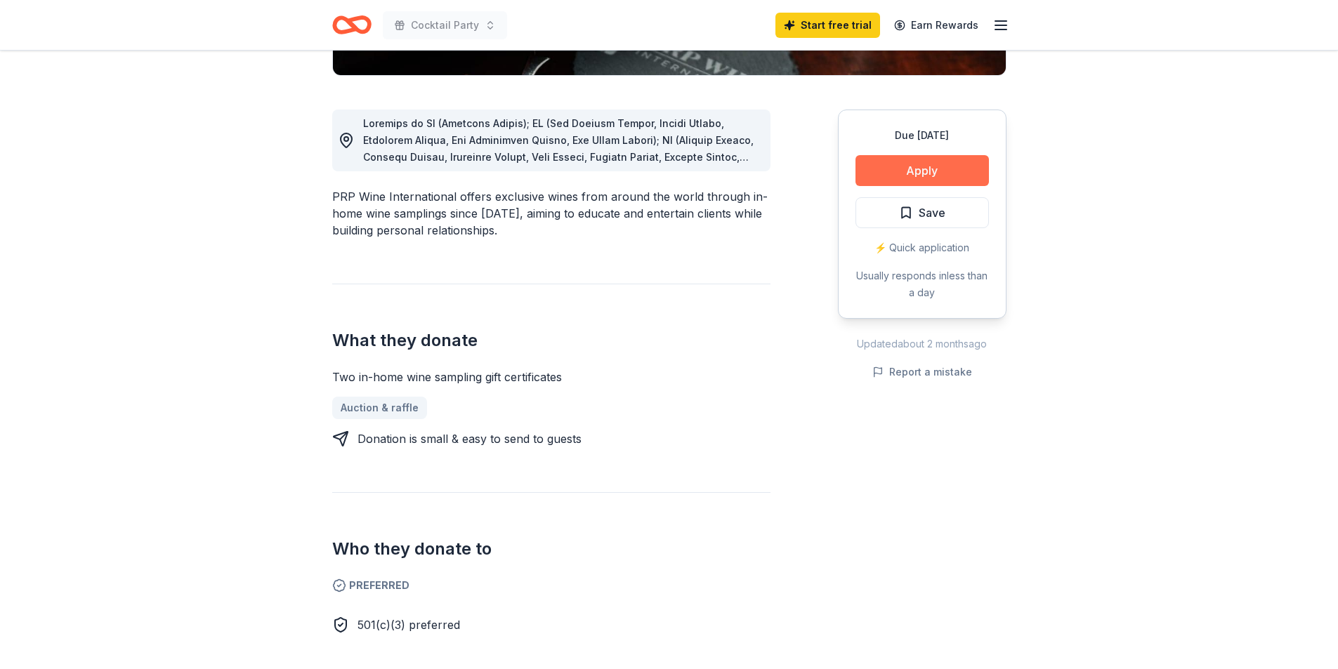
click at [938, 169] on button "Apply" at bounding box center [921, 170] width 133 height 31
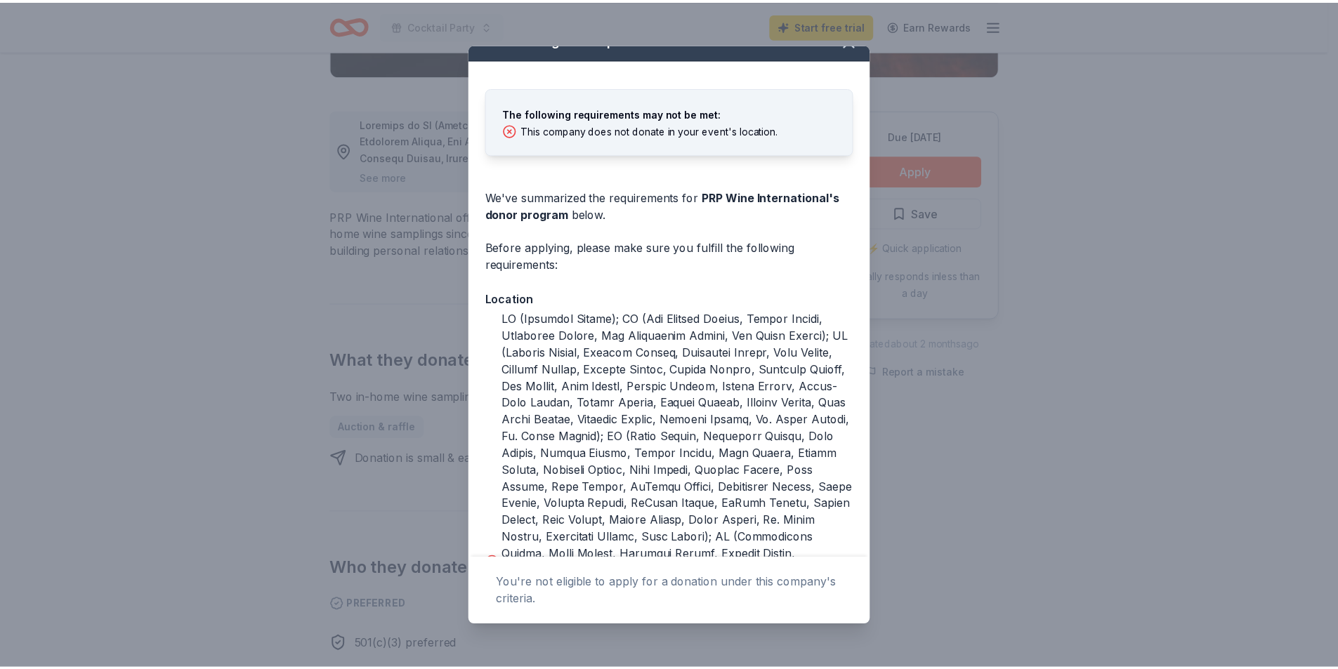
scroll to position [0, 0]
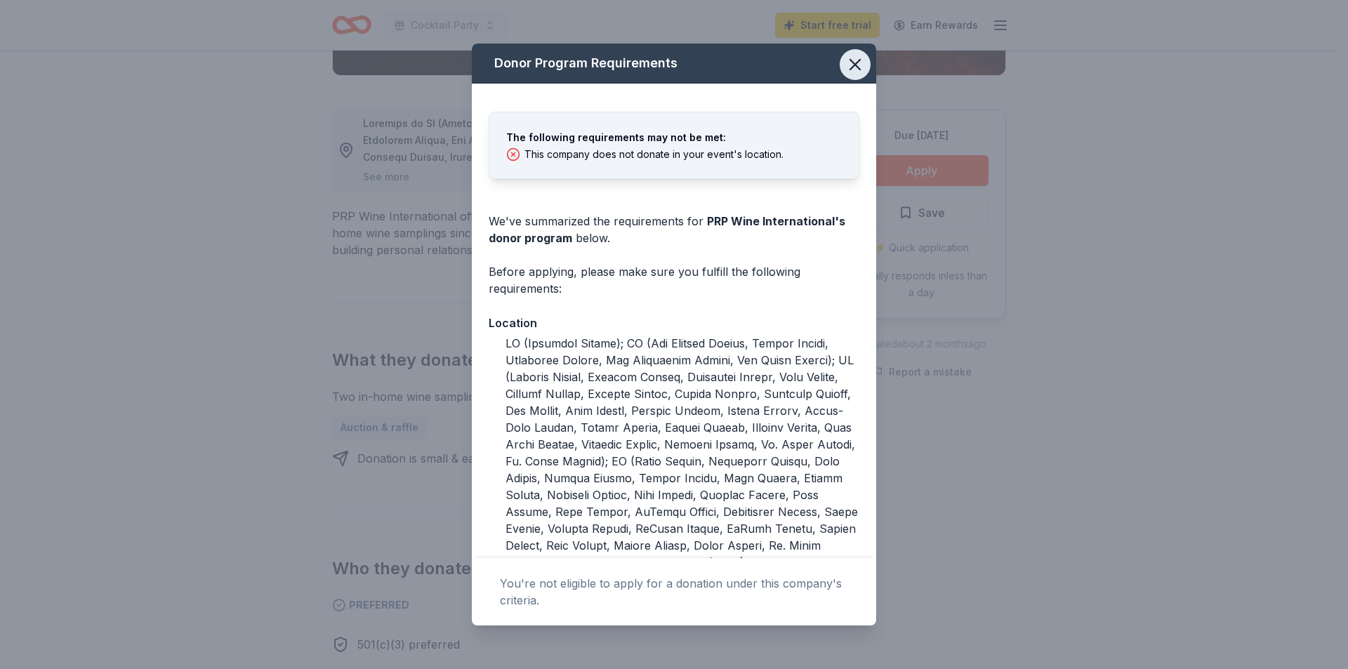
click at [847, 69] on icon "button" at bounding box center [855, 65] width 20 height 20
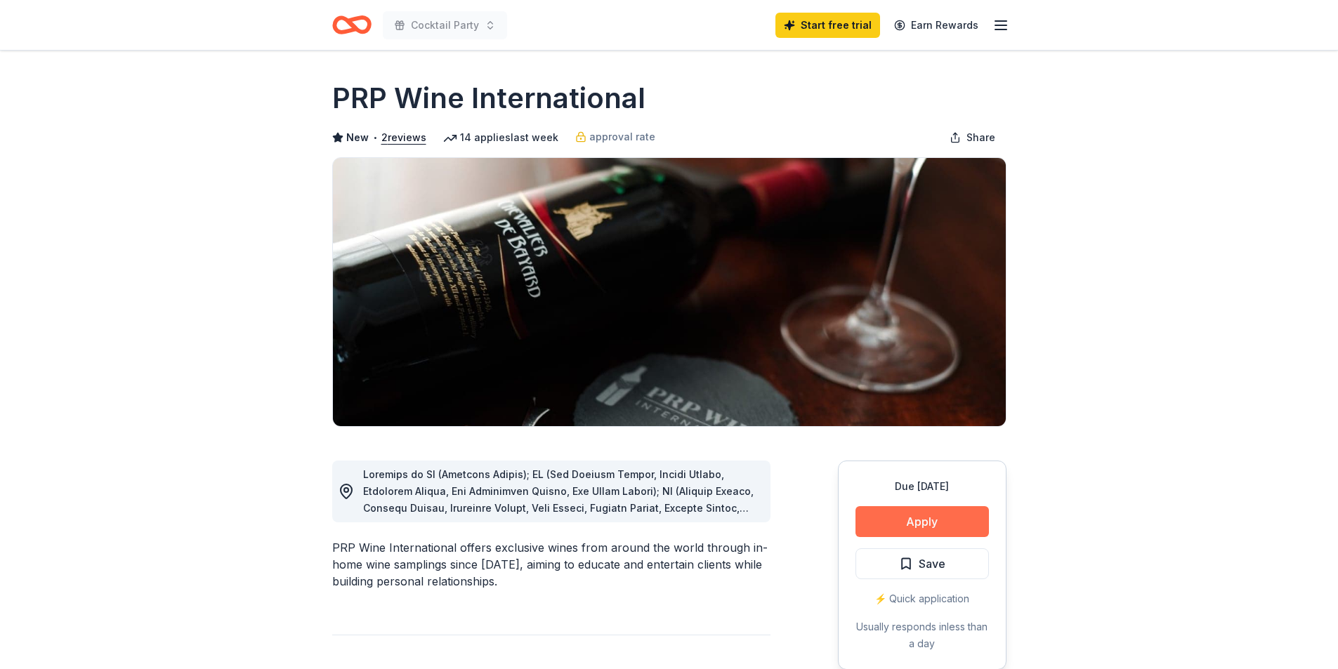
click at [888, 530] on button "Apply" at bounding box center [921, 521] width 133 height 31
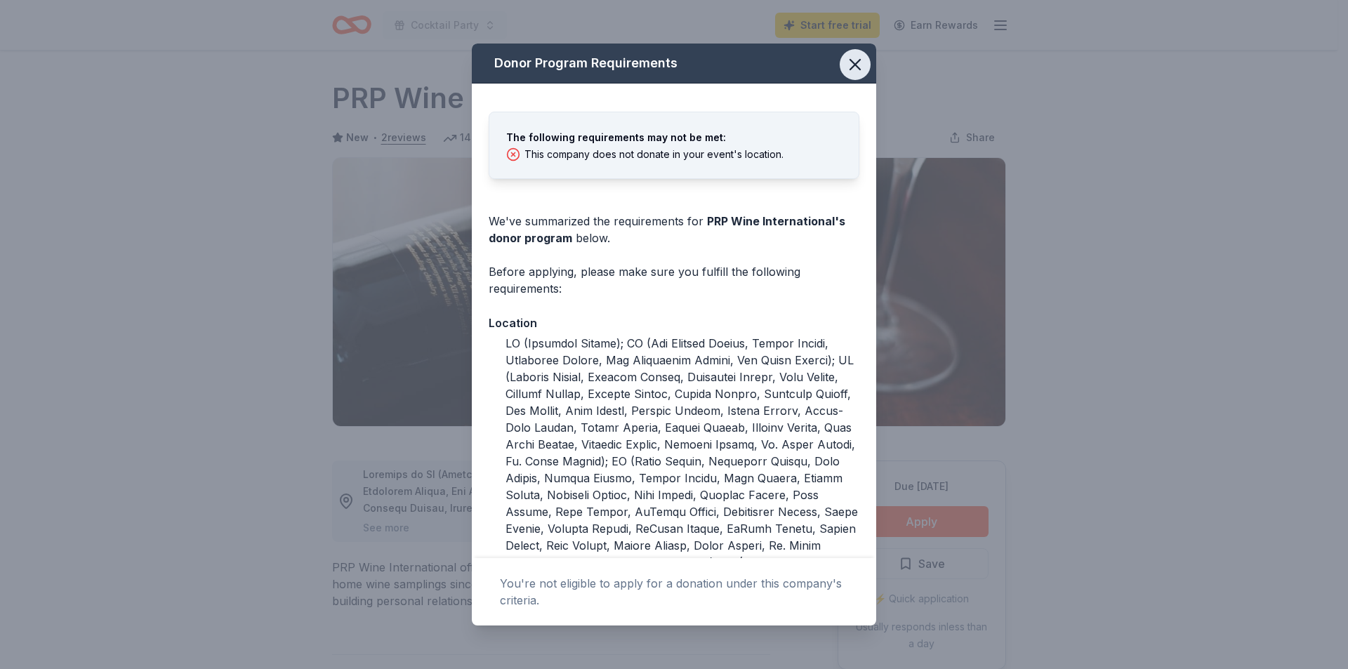
click at [850, 69] on icon "button" at bounding box center [855, 65] width 10 height 10
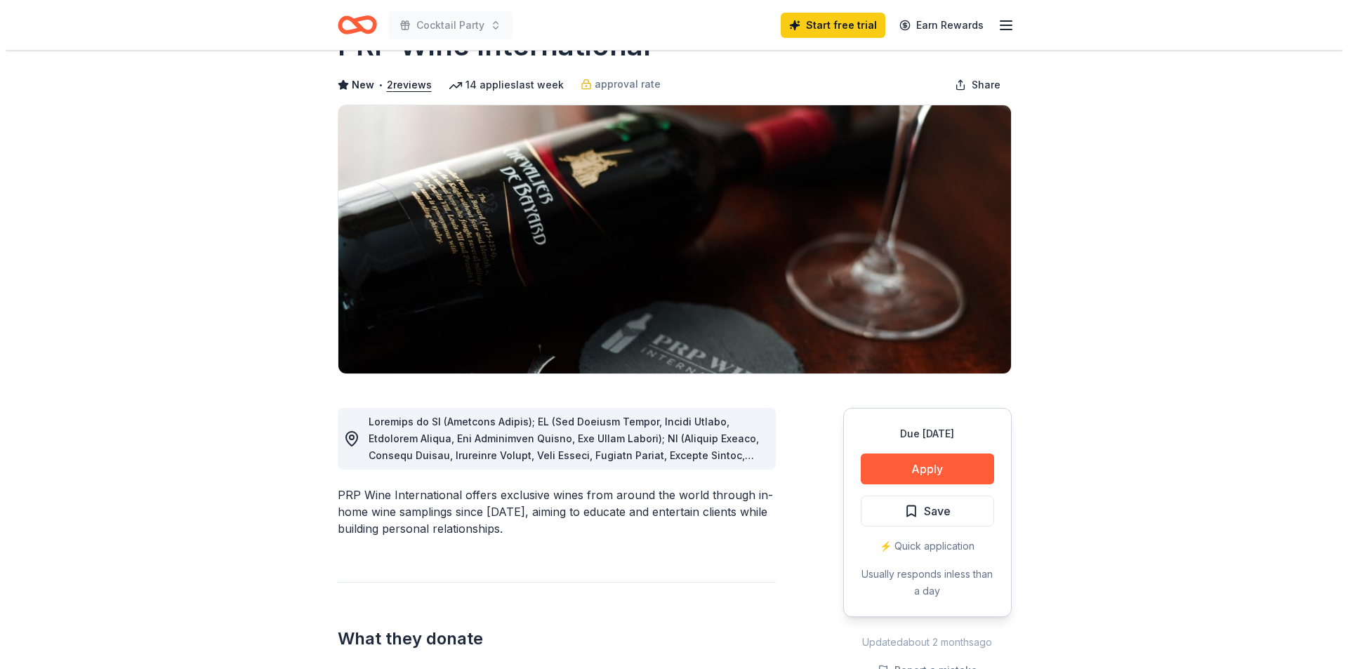
scroll to position [140, 0]
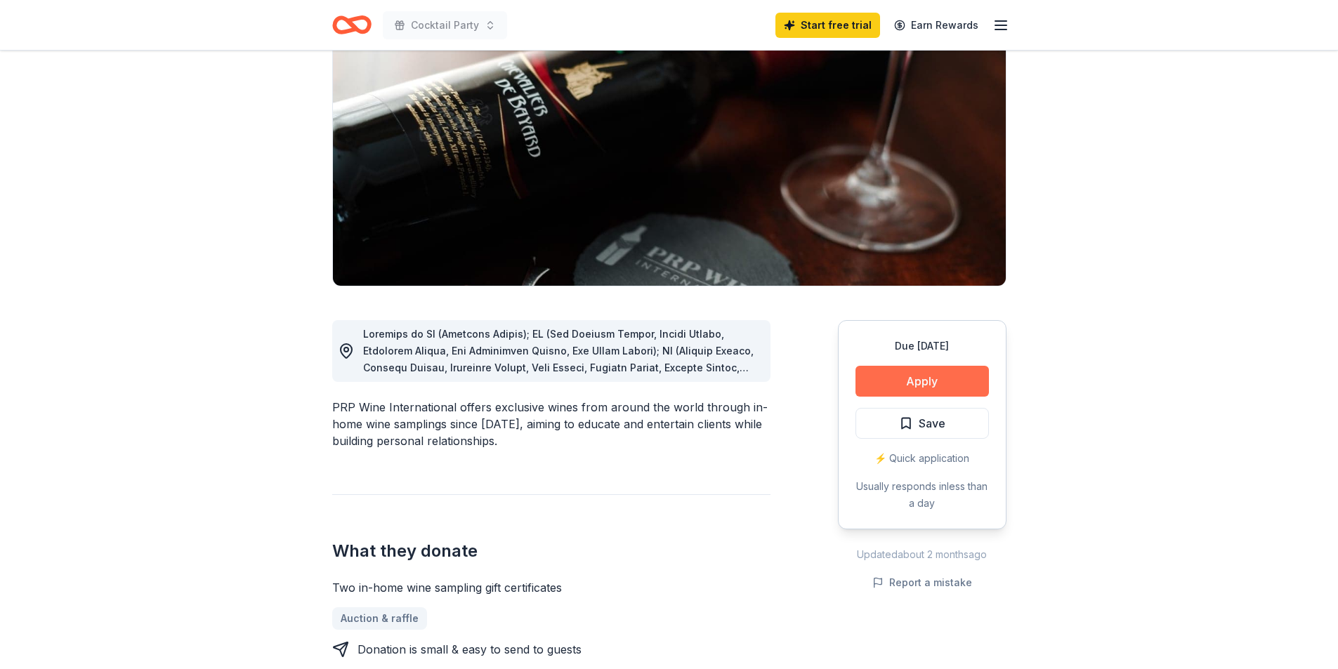
click at [939, 382] on button "Apply" at bounding box center [921, 381] width 133 height 31
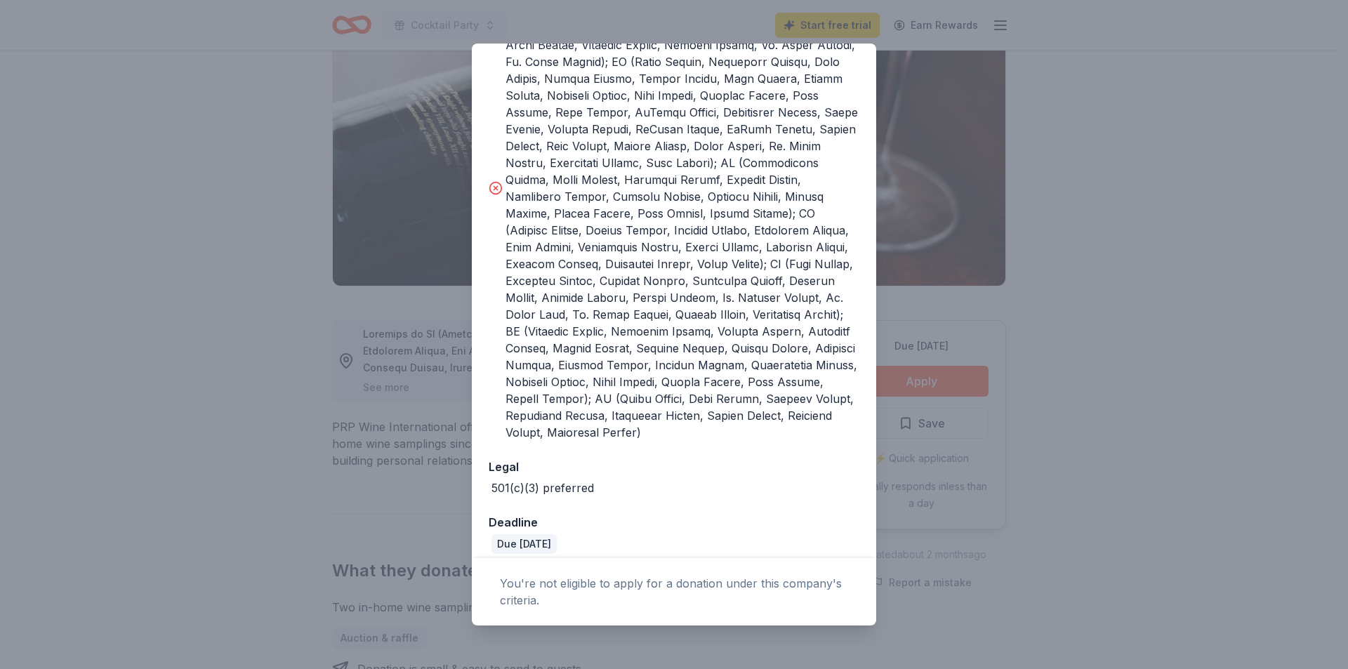
scroll to position [376, 0]
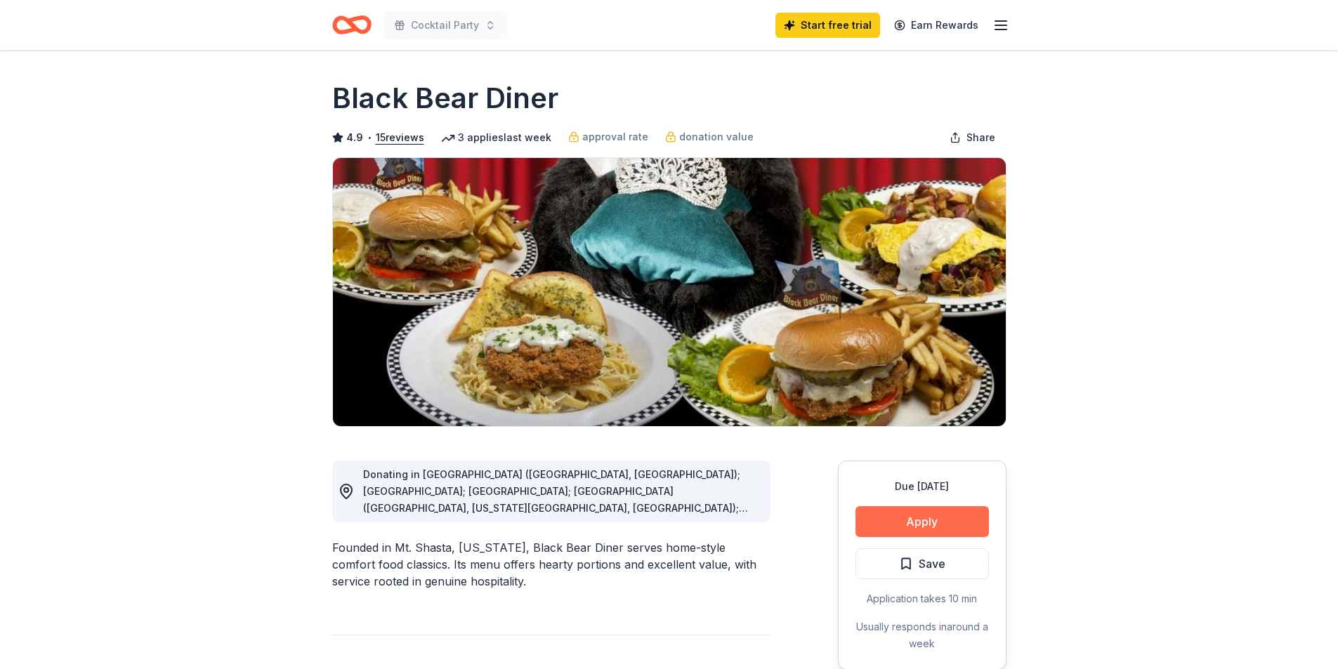
click at [890, 517] on button "Apply" at bounding box center [921, 521] width 133 height 31
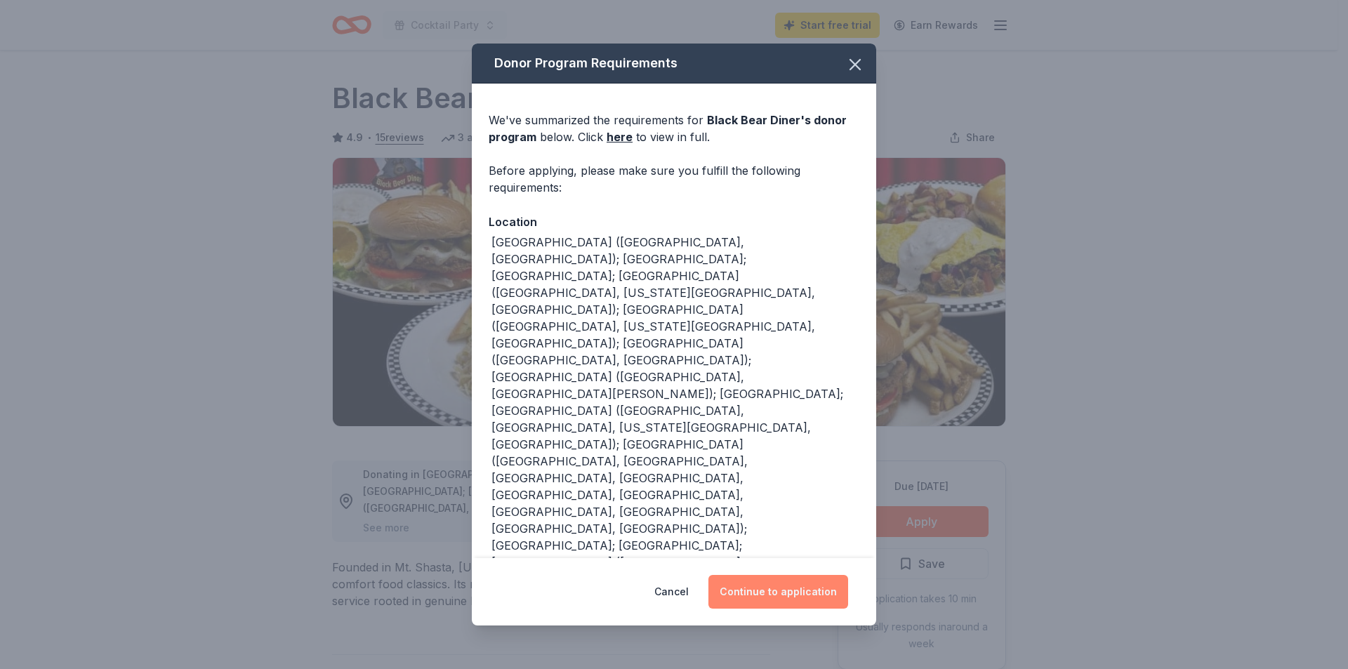
click at [761, 575] on button "Continue to application" at bounding box center [778, 592] width 140 height 34
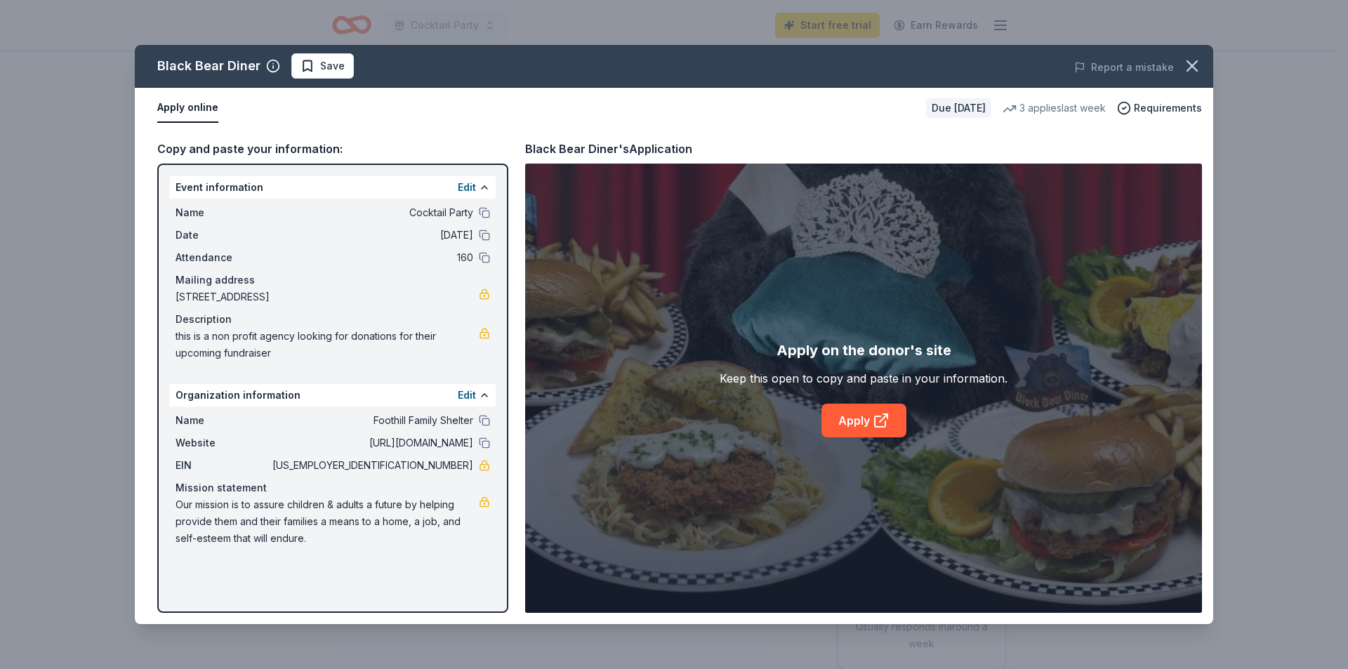
click at [193, 284] on div "Mailing address" at bounding box center [333, 280] width 315 height 17
click at [463, 187] on button "Edit" at bounding box center [467, 187] width 18 height 17
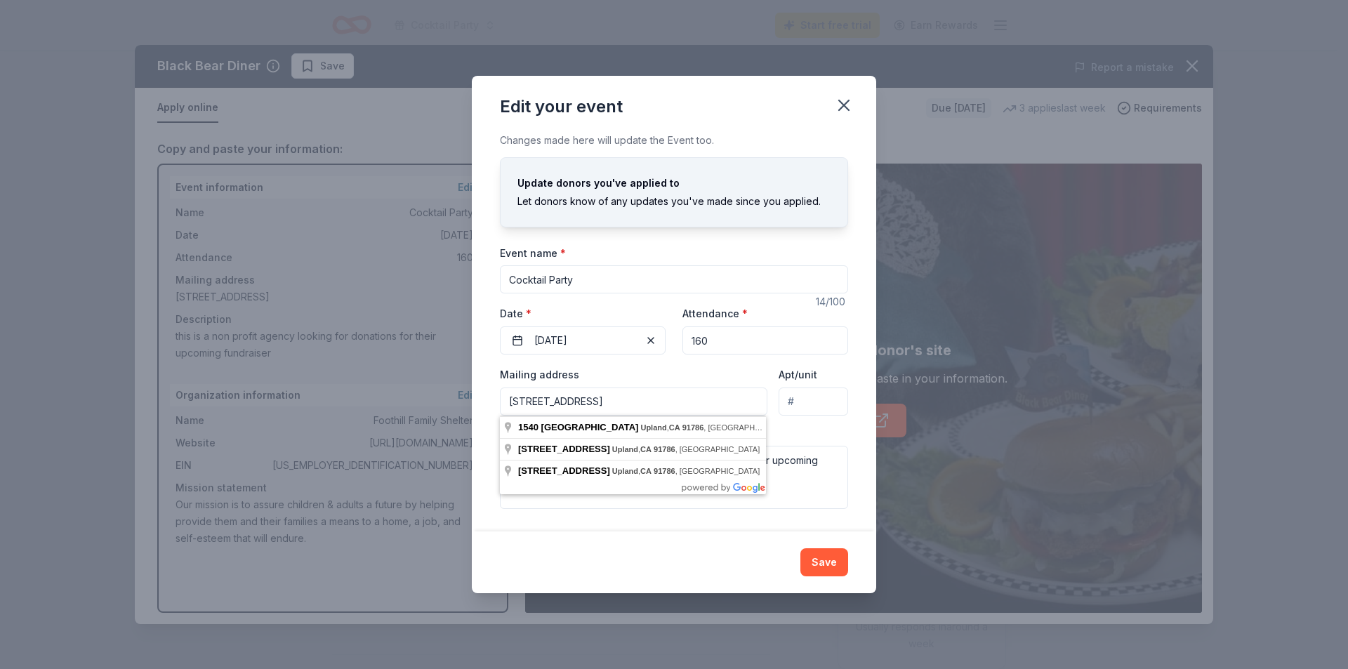
drag, startPoint x: 532, startPoint y: 401, endPoint x: 520, endPoint y: 400, distance: 12.0
click at [520, 400] on input "1540 West Foothill Boulevard, Upland, CA, 91786" at bounding box center [634, 402] width 268 height 28
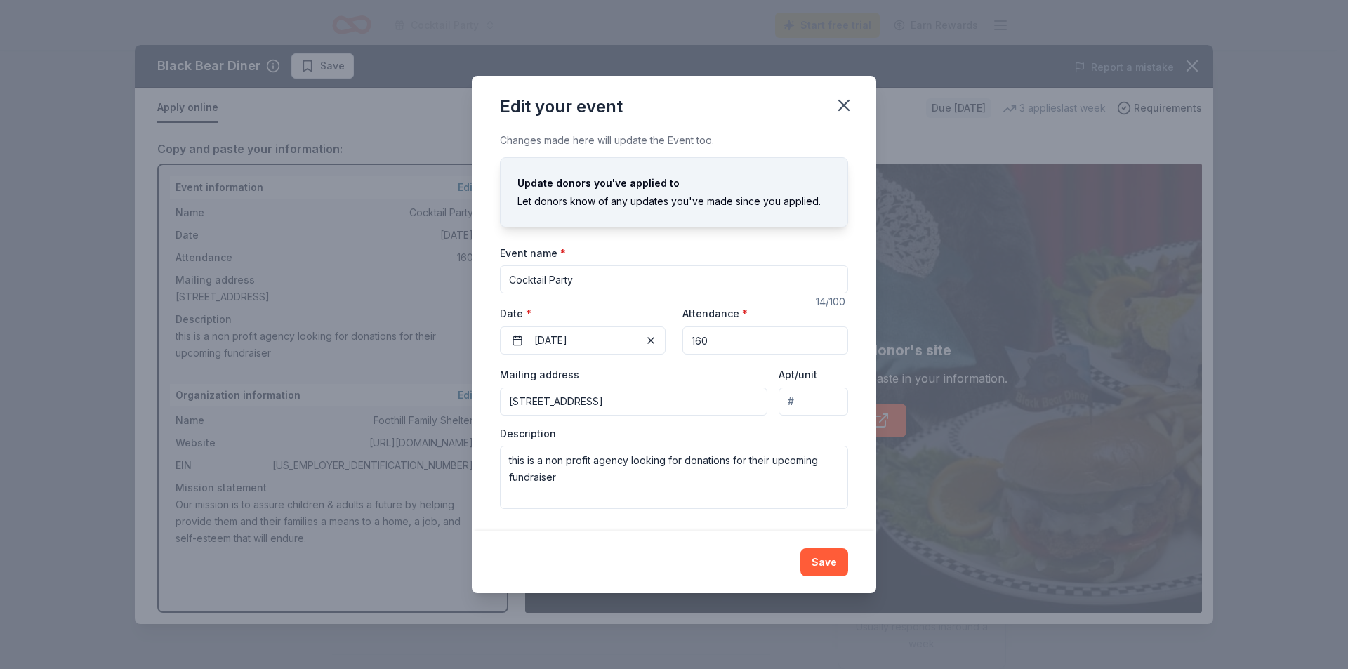
type input "1501 West 9th Street, Upland, CA, 91786"
click at [809, 405] on input "Apt/unit" at bounding box center [814, 402] width 70 height 28
type input "D"
click at [829, 571] on button "Save" at bounding box center [824, 562] width 48 height 28
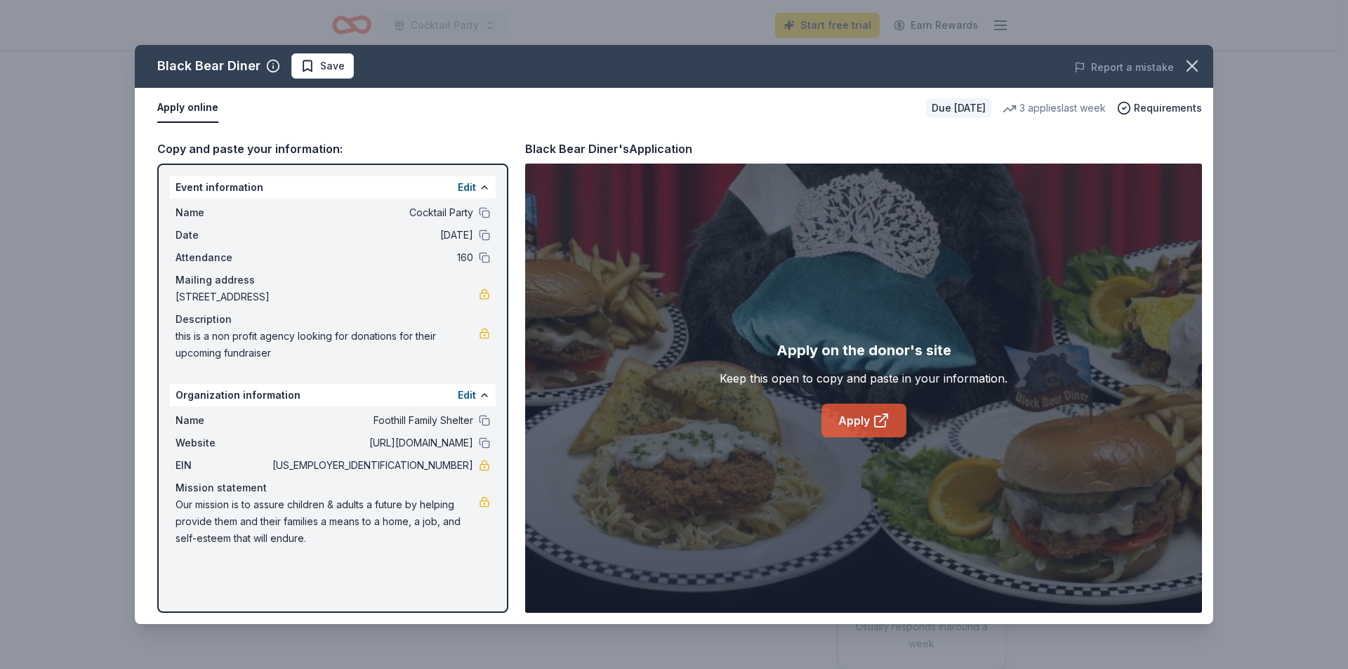
click at [873, 427] on icon at bounding box center [881, 420] width 17 height 17
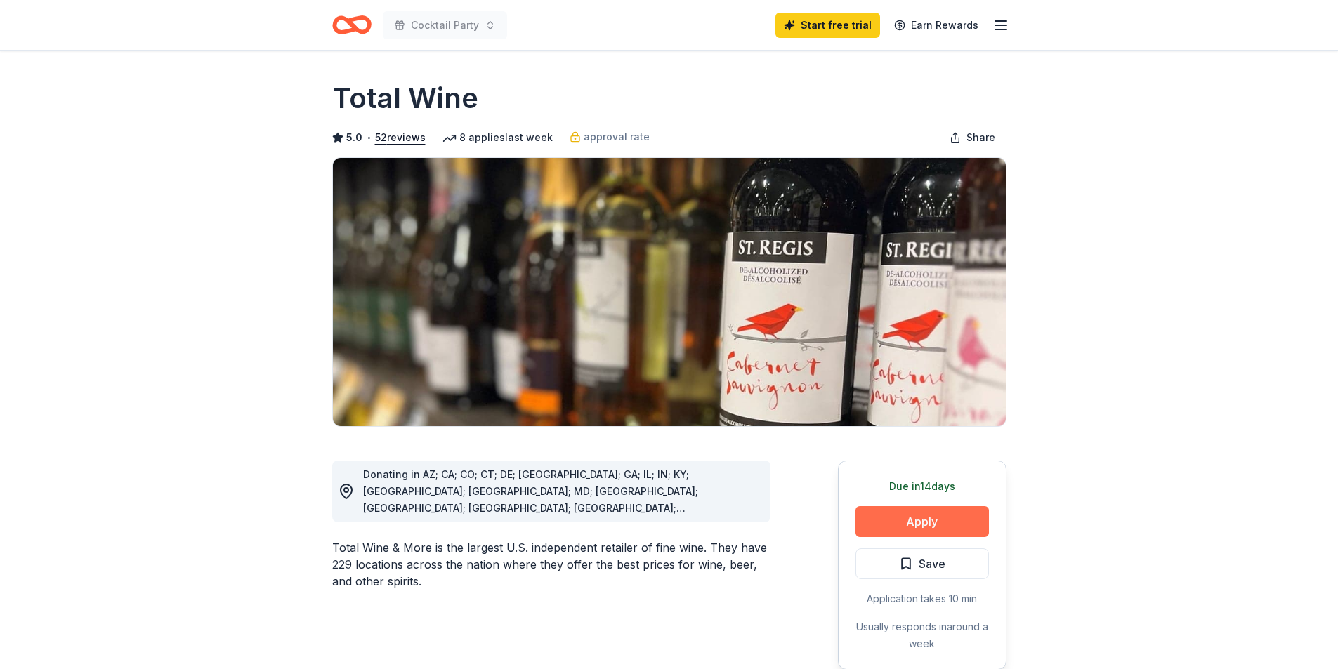
click at [941, 522] on button "Apply" at bounding box center [921, 521] width 133 height 31
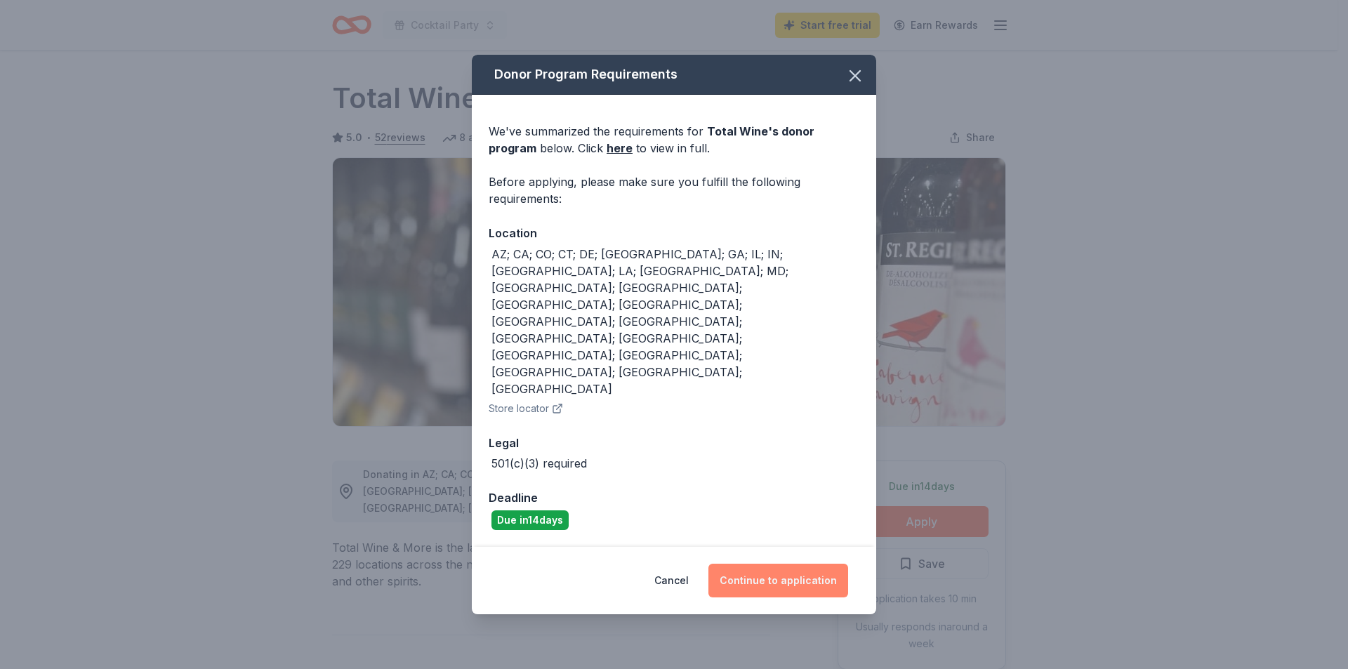
click at [766, 564] on button "Continue to application" at bounding box center [778, 581] width 140 height 34
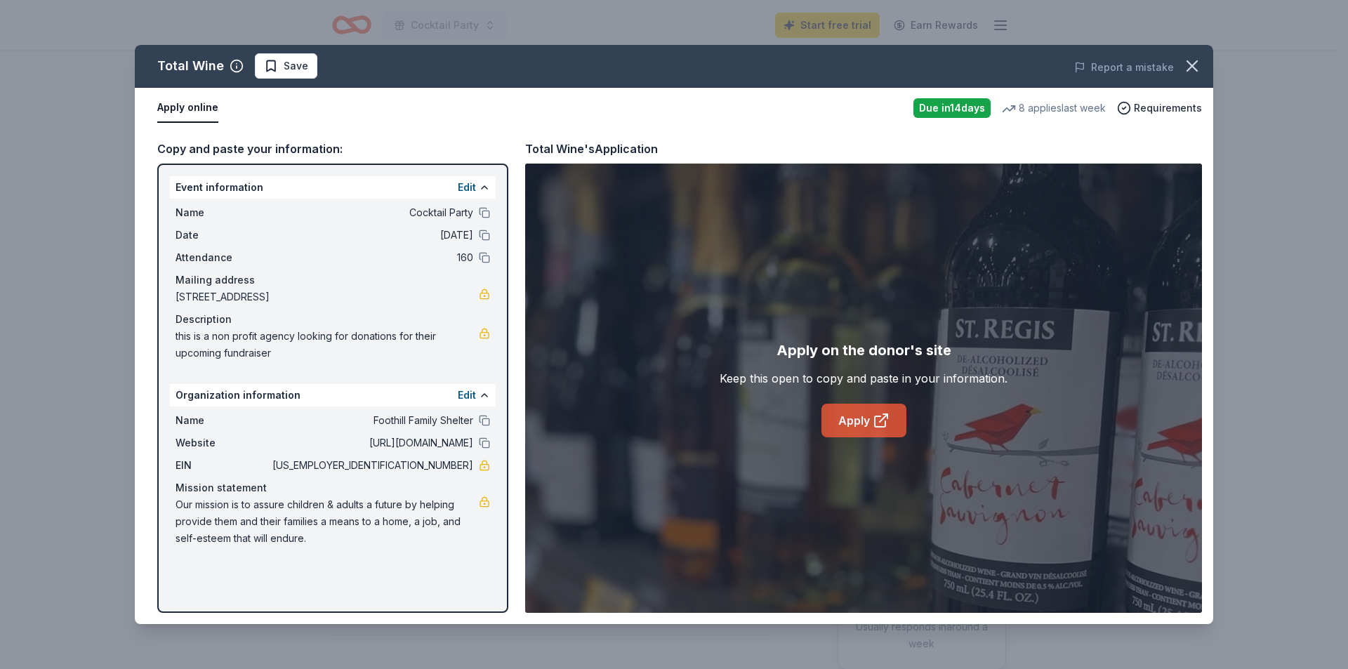
click at [866, 424] on link "Apply" at bounding box center [864, 421] width 85 height 34
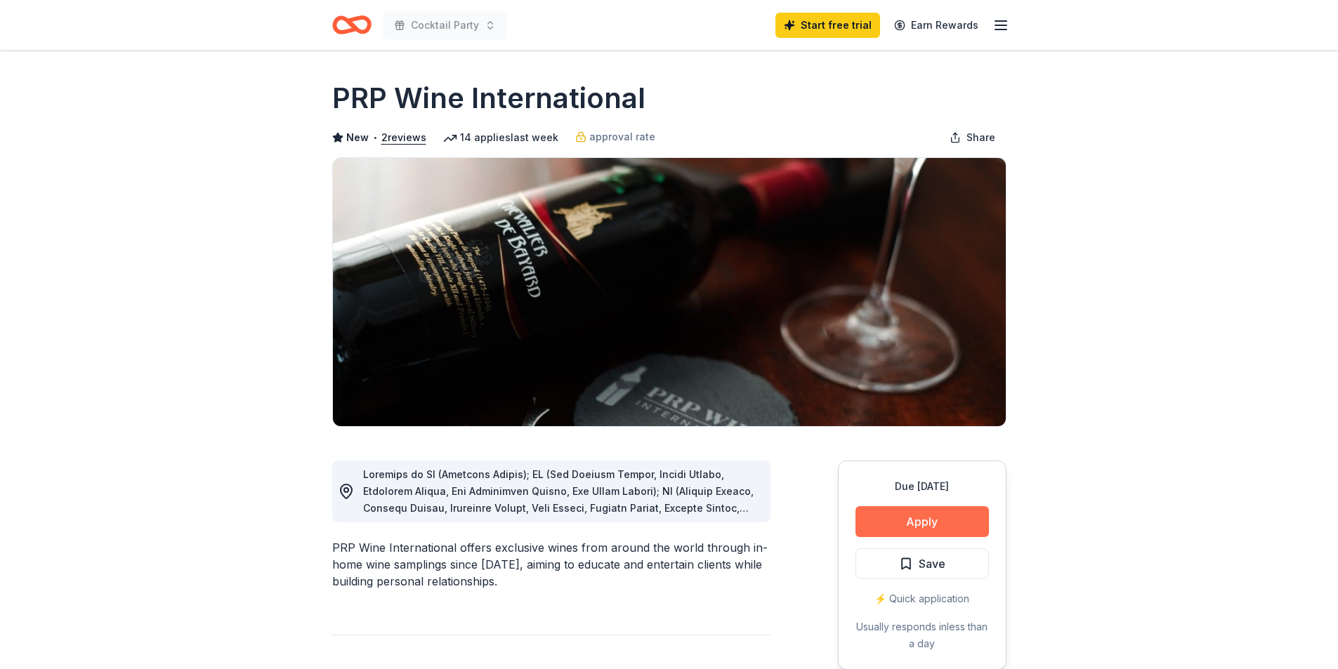
click at [896, 529] on button "Apply" at bounding box center [921, 521] width 133 height 31
